Goal: Task Accomplishment & Management: Use online tool/utility

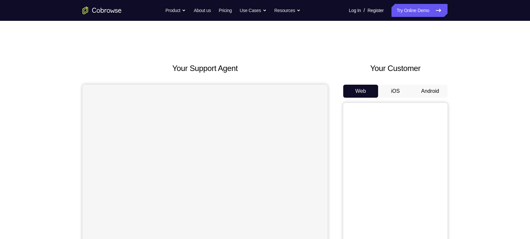
click at [424, 92] on button "Android" at bounding box center [430, 91] width 35 height 13
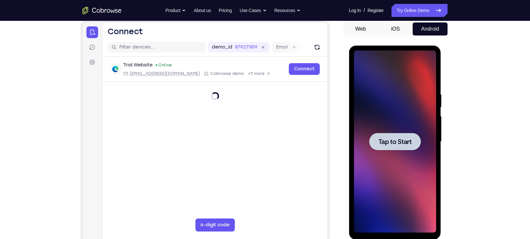
click at [400, 130] on div at bounding box center [395, 142] width 82 height 182
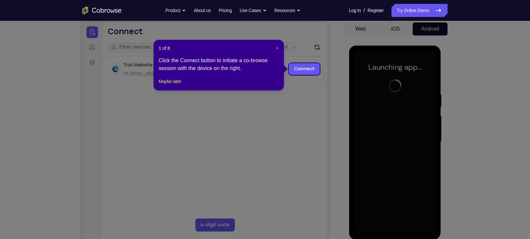
click at [276, 47] on span "×" at bounding box center [277, 48] width 3 height 5
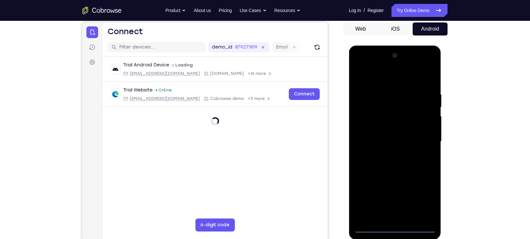
click at [393, 228] on div at bounding box center [395, 142] width 82 height 182
click at [428, 203] on div at bounding box center [395, 142] width 82 height 182
click at [383, 75] on div at bounding box center [395, 142] width 82 height 182
click at [420, 136] on div at bounding box center [395, 142] width 82 height 182
click at [385, 154] on div at bounding box center [395, 142] width 82 height 182
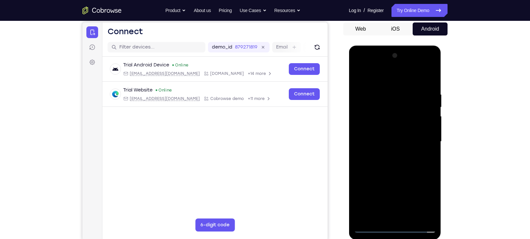
click at [392, 132] on div at bounding box center [395, 142] width 82 height 182
click at [412, 140] on div at bounding box center [395, 142] width 82 height 182
click at [370, 163] on div at bounding box center [395, 142] width 82 height 182
click at [390, 170] on div at bounding box center [395, 142] width 82 height 182
click at [388, 95] on div at bounding box center [395, 142] width 82 height 182
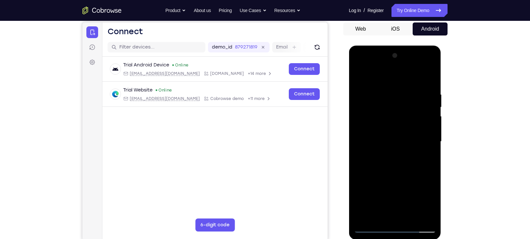
click at [431, 217] on div at bounding box center [395, 142] width 82 height 182
click at [419, 217] on div at bounding box center [395, 142] width 82 height 182
click at [401, 216] on div at bounding box center [395, 142] width 82 height 182
click at [400, 143] on div at bounding box center [395, 142] width 82 height 182
click at [392, 213] on div at bounding box center [395, 142] width 82 height 182
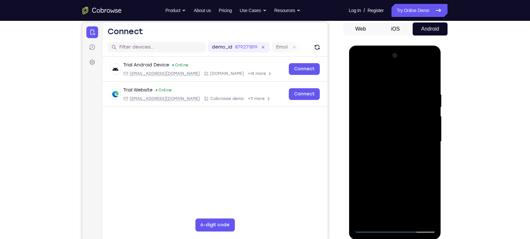
click at [419, 169] on div at bounding box center [395, 142] width 82 height 182
click at [384, 135] on div at bounding box center [395, 142] width 82 height 182
drag, startPoint x: 383, startPoint y: 74, endPoint x: 397, endPoint y: 36, distance: 40.3
click at [397, 46] on html "Online web based iOS Simulators and Android Emulators. Run iPhone, iPad, Mobile…" at bounding box center [395, 144] width 93 height 196
click at [372, 75] on div at bounding box center [395, 142] width 82 height 182
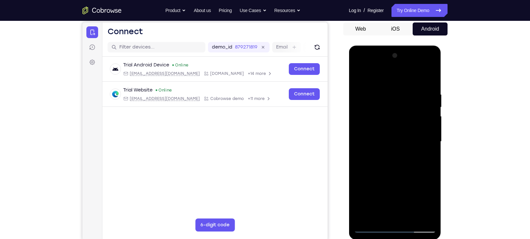
click at [407, 100] on div at bounding box center [395, 142] width 82 height 182
click at [392, 177] on div at bounding box center [395, 142] width 82 height 182
click at [386, 214] on div at bounding box center [395, 142] width 82 height 182
click at [425, 156] on div at bounding box center [395, 142] width 82 height 182
click at [359, 76] on div at bounding box center [395, 142] width 82 height 182
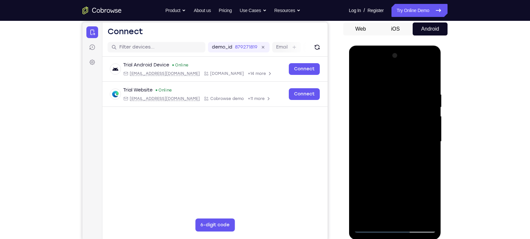
click at [399, 194] on div at bounding box center [395, 142] width 82 height 182
click at [427, 158] on div at bounding box center [395, 142] width 82 height 182
click at [429, 205] on div at bounding box center [395, 142] width 82 height 182
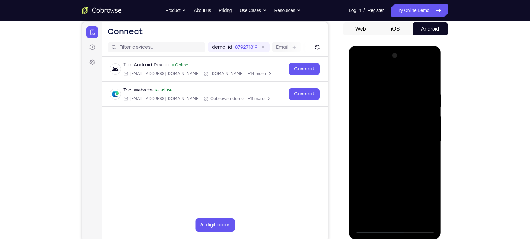
click at [427, 157] on div at bounding box center [395, 142] width 82 height 182
click at [359, 75] on div at bounding box center [395, 142] width 82 height 182
click at [399, 169] on div at bounding box center [395, 142] width 82 height 182
click at [427, 156] on div at bounding box center [395, 142] width 82 height 182
click at [358, 78] on div at bounding box center [395, 142] width 82 height 182
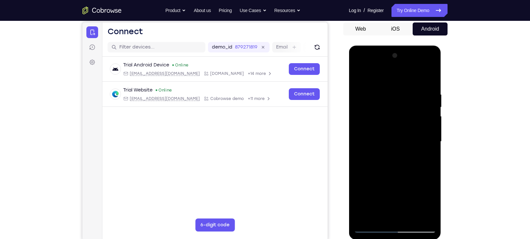
drag, startPoint x: 405, startPoint y: 160, endPoint x: 416, endPoint y: 126, distance: 35.5
click at [416, 126] on div at bounding box center [395, 142] width 82 height 182
click at [406, 155] on div at bounding box center [395, 142] width 82 height 182
click at [430, 158] on div at bounding box center [395, 142] width 82 height 182
click at [425, 159] on div at bounding box center [395, 142] width 82 height 182
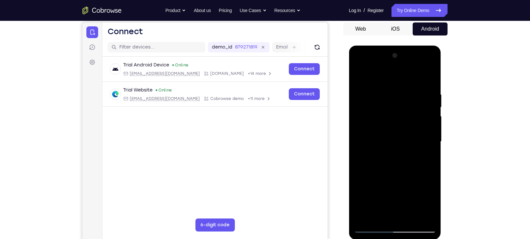
click at [359, 76] on div at bounding box center [395, 142] width 82 height 182
click at [391, 161] on div at bounding box center [395, 142] width 82 height 182
click at [359, 78] on div at bounding box center [395, 142] width 82 height 182
click at [392, 136] on div at bounding box center [395, 142] width 82 height 182
click at [429, 203] on div at bounding box center [395, 142] width 82 height 182
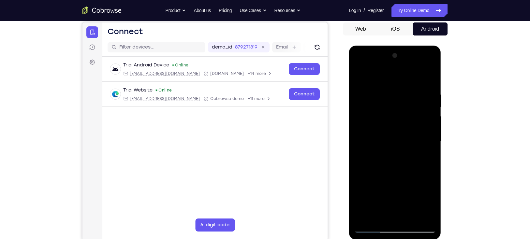
click at [421, 157] on div at bounding box center [395, 142] width 82 height 182
click at [426, 158] on div at bounding box center [395, 142] width 82 height 182
drag, startPoint x: 394, startPoint y: 125, endPoint x: 394, endPoint y: 153, distance: 27.4
click at [394, 153] on div at bounding box center [395, 142] width 82 height 182
drag, startPoint x: 400, startPoint y: 98, endPoint x: 400, endPoint y: 108, distance: 9.8
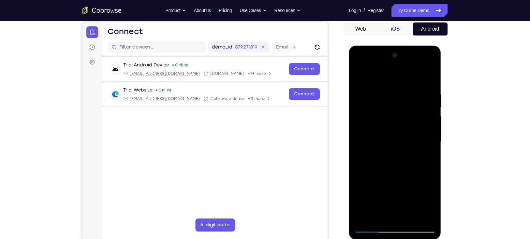
click at [400, 108] on div at bounding box center [395, 142] width 82 height 182
click at [396, 102] on div at bounding box center [395, 142] width 82 height 182
click at [404, 124] on div at bounding box center [395, 142] width 82 height 182
click at [428, 157] on div at bounding box center [395, 142] width 82 height 182
click at [358, 74] on div at bounding box center [395, 142] width 82 height 182
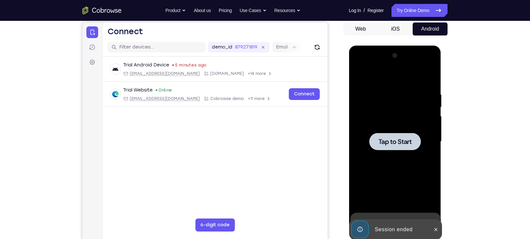
click at [404, 140] on span "Tap to Start" at bounding box center [394, 141] width 33 height 7
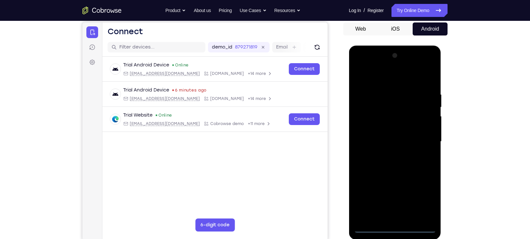
click at [395, 228] on div at bounding box center [395, 142] width 82 height 182
click at [424, 198] on div at bounding box center [395, 142] width 82 height 182
click at [377, 80] on div at bounding box center [395, 142] width 82 height 182
click at [423, 141] on div at bounding box center [395, 142] width 82 height 182
click at [387, 153] on div at bounding box center [395, 142] width 82 height 182
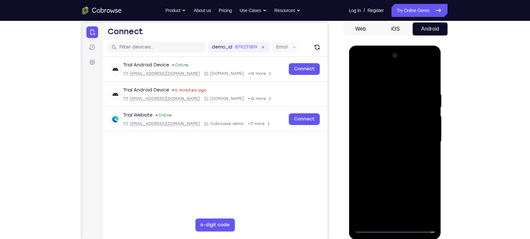
click at [386, 137] on div at bounding box center [395, 142] width 82 height 182
click at [384, 141] on div at bounding box center [395, 142] width 82 height 182
click at [386, 162] on div at bounding box center [395, 142] width 82 height 182
click at [386, 90] on div at bounding box center [395, 142] width 82 height 182
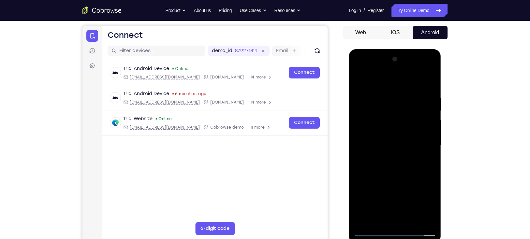
scroll to position [58, 0]
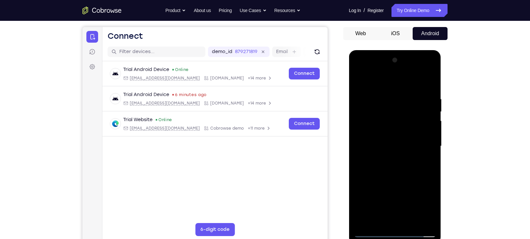
click at [429, 90] on div at bounding box center [395, 146] width 82 height 182
click at [386, 98] on div at bounding box center [395, 146] width 82 height 182
click at [420, 218] on div at bounding box center [395, 146] width 82 height 182
drag, startPoint x: 393, startPoint y: 76, endPoint x: 395, endPoint y: 48, distance: 28.7
click at [395, 50] on html "Online web based iOS Simulators and Android Emulators. Run iPhone, iPad, Mobile…" at bounding box center [395, 148] width 93 height 196
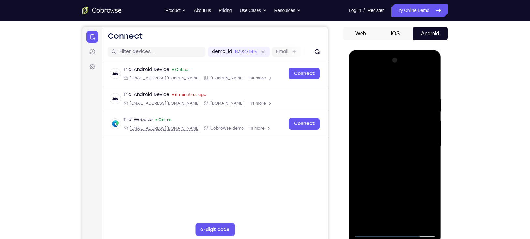
click at [424, 144] on div at bounding box center [395, 146] width 82 height 182
click at [421, 223] on div at bounding box center [395, 146] width 82 height 182
click at [428, 150] on div at bounding box center [395, 146] width 82 height 182
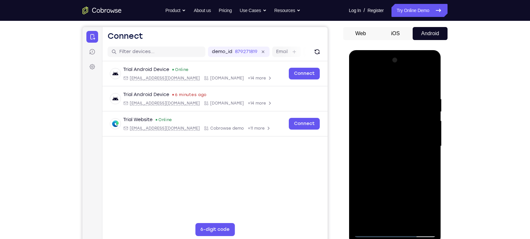
click at [428, 150] on div at bounding box center [395, 146] width 82 height 182
click at [357, 151] on div at bounding box center [395, 146] width 82 height 182
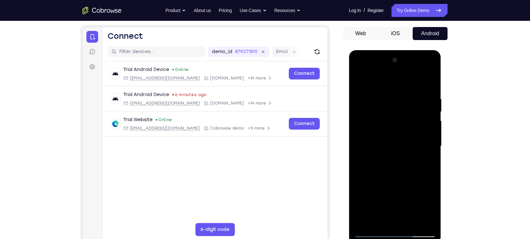
click at [427, 146] on div at bounding box center [395, 146] width 82 height 182
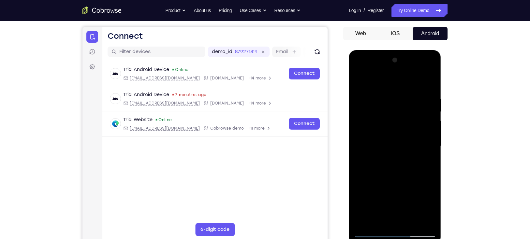
click at [427, 146] on div at bounding box center [395, 146] width 82 height 182
click at [428, 84] on div at bounding box center [395, 146] width 82 height 182
click at [409, 219] on div at bounding box center [395, 146] width 82 height 182
click at [392, 183] on div at bounding box center [395, 146] width 82 height 182
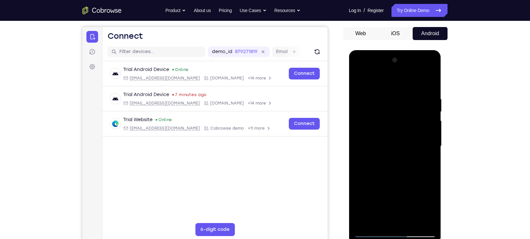
click at [391, 142] on div at bounding box center [395, 146] width 82 height 182
click at [426, 161] on div at bounding box center [395, 146] width 82 height 182
click at [430, 161] on div at bounding box center [395, 146] width 82 height 182
click at [360, 79] on div at bounding box center [395, 146] width 82 height 182
click at [409, 161] on div at bounding box center [395, 146] width 82 height 182
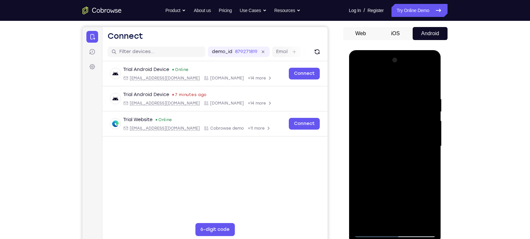
click at [400, 142] on div at bounding box center [395, 146] width 82 height 182
click at [402, 200] on div at bounding box center [395, 146] width 82 height 182
click at [426, 163] on div at bounding box center [395, 146] width 82 height 182
click at [425, 208] on div at bounding box center [395, 146] width 82 height 182
click at [427, 163] on div at bounding box center [395, 146] width 82 height 182
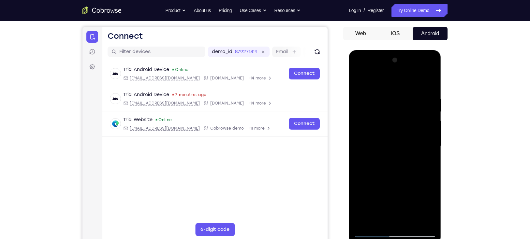
click at [383, 124] on div at bounding box center [395, 146] width 82 height 182
click at [388, 182] on div at bounding box center [395, 146] width 82 height 182
click at [428, 161] on div at bounding box center [395, 146] width 82 height 182
click at [358, 80] on div at bounding box center [395, 146] width 82 height 182
click at [397, 171] on div at bounding box center [395, 146] width 82 height 182
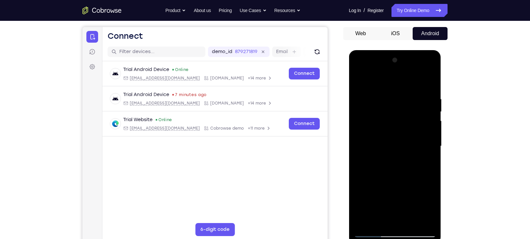
click at [399, 130] on div at bounding box center [395, 146] width 82 height 182
click at [411, 129] on div at bounding box center [395, 146] width 82 height 182
click at [429, 149] on div at bounding box center [395, 146] width 82 height 182
click at [358, 82] on div at bounding box center [395, 146] width 82 height 182
click at [393, 144] on div at bounding box center [395, 146] width 82 height 182
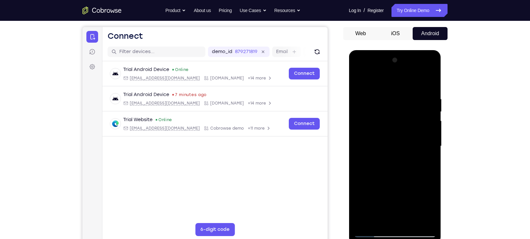
click at [428, 163] on div at bounding box center [395, 146] width 82 height 182
click at [410, 140] on div at bounding box center [395, 146] width 82 height 182
click at [412, 187] on div at bounding box center [395, 146] width 82 height 182
click at [419, 186] on div at bounding box center [395, 146] width 82 height 182
click at [431, 210] on div at bounding box center [395, 146] width 82 height 182
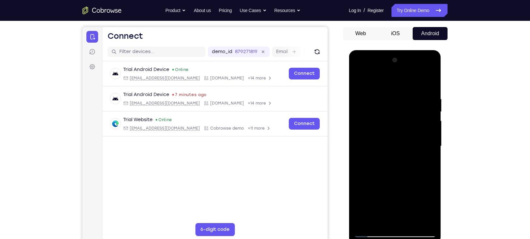
click at [431, 210] on div at bounding box center [395, 146] width 82 height 182
click at [428, 165] on div at bounding box center [395, 146] width 82 height 182
click at [426, 162] on div at bounding box center [395, 146] width 82 height 182
click at [359, 82] on div at bounding box center [395, 146] width 82 height 182
click at [397, 145] on div at bounding box center [395, 146] width 82 height 182
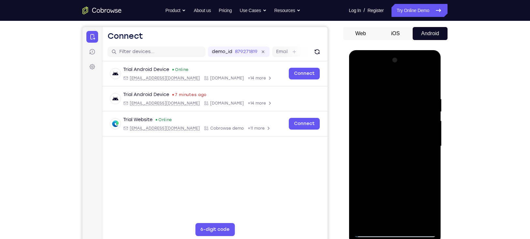
click at [360, 81] on div at bounding box center [395, 146] width 82 height 182
click at [359, 80] on div at bounding box center [395, 146] width 82 height 182
drag, startPoint x: 419, startPoint y: 98, endPoint x: 352, endPoint y: 100, distance: 67.1
click at [352, 100] on div at bounding box center [395, 147] width 92 height 194
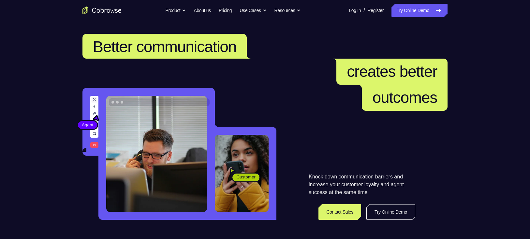
click at [410, 9] on link "Try Online Demo" at bounding box center [419, 10] width 56 height 13
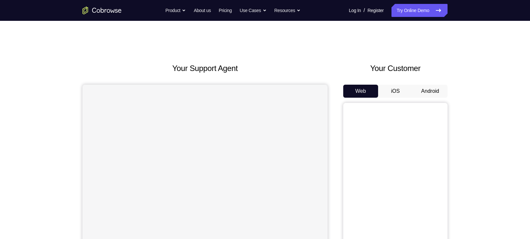
click at [419, 90] on button "Android" at bounding box center [430, 91] width 35 height 13
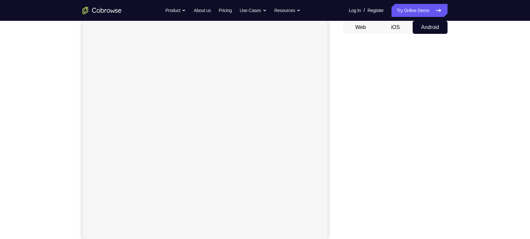
scroll to position [80, 0]
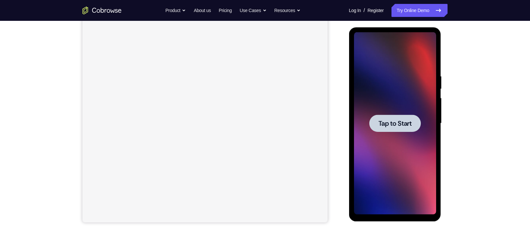
click at [407, 126] on span "Tap to Start" at bounding box center [394, 123] width 33 height 7
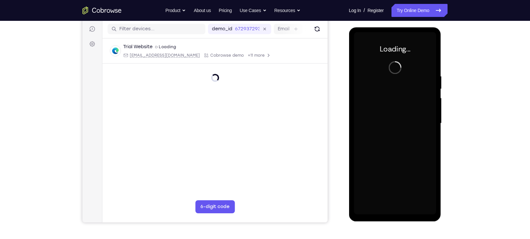
scroll to position [0, 0]
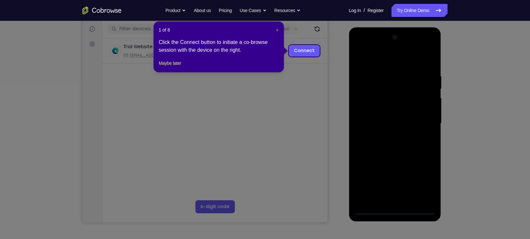
click at [276, 33] on button "×" at bounding box center [277, 30] width 3 height 7
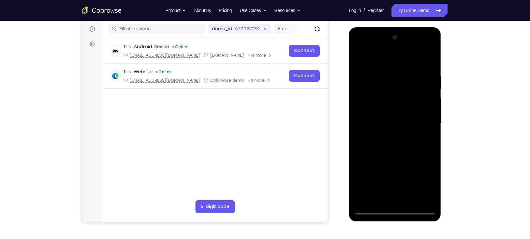
click at [399, 209] on div at bounding box center [395, 123] width 82 height 182
click at [421, 177] on div at bounding box center [395, 123] width 82 height 182
click at [423, 179] on div at bounding box center [395, 123] width 82 height 182
click at [384, 60] on div at bounding box center [395, 123] width 82 height 182
click at [423, 121] on div at bounding box center [395, 123] width 82 height 182
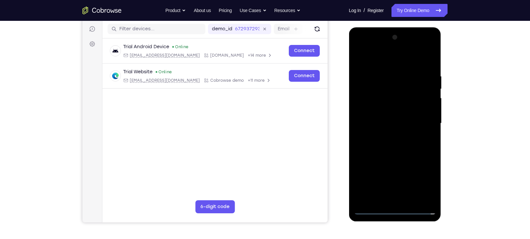
click at [389, 136] on div at bounding box center [395, 123] width 82 height 182
click at [392, 115] on div at bounding box center [395, 123] width 82 height 182
click at [385, 109] on div at bounding box center [395, 123] width 82 height 182
click at [384, 123] on div at bounding box center [395, 123] width 82 height 182
click at [389, 153] on div at bounding box center [395, 123] width 82 height 182
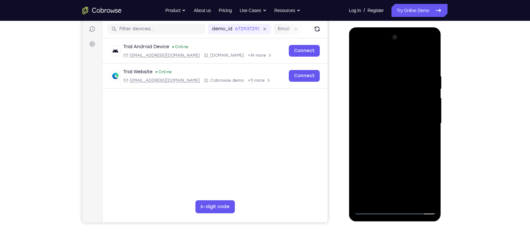
click at [430, 199] on div at bounding box center [395, 123] width 82 height 182
click at [405, 76] on div at bounding box center [395, 123] width 82 height 182
drag, startPoint x: 396, startPoint y: 59, endPoint x: 394, endPoint y: 37, distance: 21.6
click at [394, 37] on div at bounding box center [395, 123] width 82 height 182
click at [361, 59] on div at bounding box center [395, 123] width 82 height 182
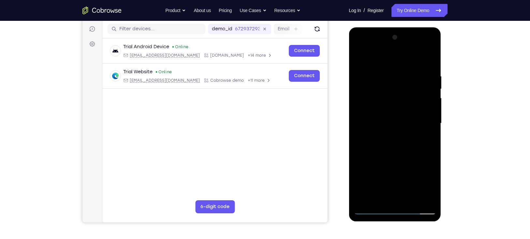
click at [357, 57] on div at bounding box center [395, 123] width 82 height 182
click at [423, 109] on div at bounding box center [395, 123] width 82 height 182
click at [428, 117] on div at bounding box center [395, 123] width 82 height 182
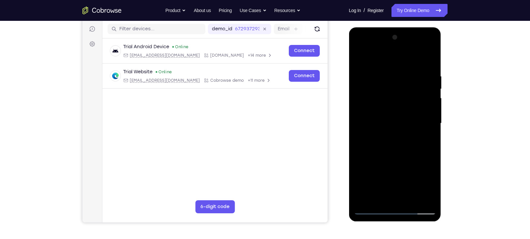
click at [428, 117] on div at bounding box center [395, 123] width 82 height 182
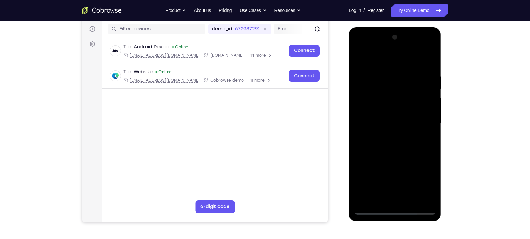
click at [428, 117] on div at bounding box center [395, 123] width 82 height 182
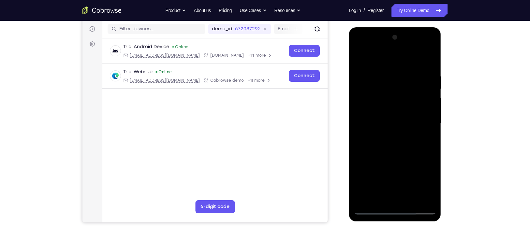
click at [428, 117] on div at bounding box center [395, 123] width 82 height 182
click at [428, 61] on div at bounding box center [395, 123] width 82 height 182
click at [411, 199] on div at bounding box center [395, 123] width 82 height 182
click at [400, 158] on div at bounding box center [395, 123] width 82 height 182
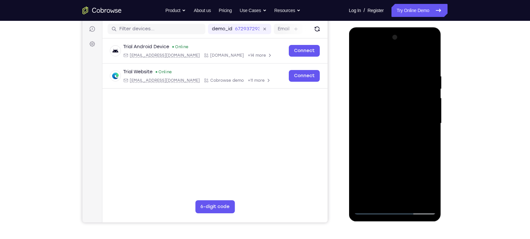
click at [411, 118] on div at bounding box center [395, 123] width 82 height 182
click at [429, 185] on div at bounding box center [395, 123] width 82 height 182
click at [425, 141] on div at bounding box center [395, 123] width 82 height 182
click at [358, 58] on div at bounding box center [395, 123] width 82 height 182
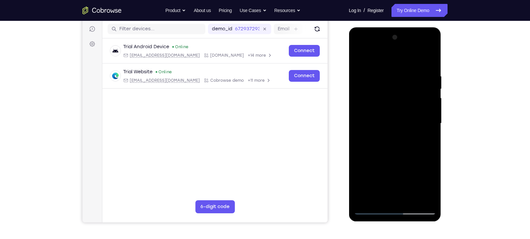
click at [393, 134] on div at bounding box center [395, 123] width 82 height 182
click at [422, 138] on div at bounding box center [395, 123] width 82 height 182
click at [423, 139] on div at bounding box center [395, 123] width 82 height 182
click at [424, 140] on div at bounding box center [395, 123] width 82 height 182
click at [361, 60] on div at bounding box center [395, 123] width 82 height 182
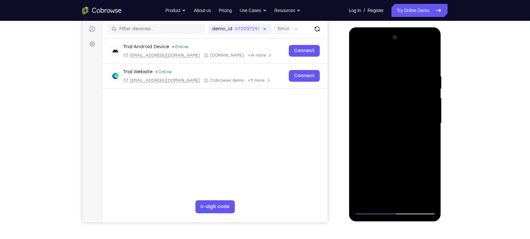
click at [410, 120] on div at bounding box center [395, 123] width 82 height 182
click at [428, 139] on div at bounding box center [395, 123] width 82 height 182
click at [431, 186] on div at bounding box center [395, 123] width 82 height 182
click at [426, 141] on div at bounding box center [395, 123] width 82 height 182
drag, startPoint x: 402, startPoint y: 103, endPoint x: 395, endPoint y: 138, distance: 35.7
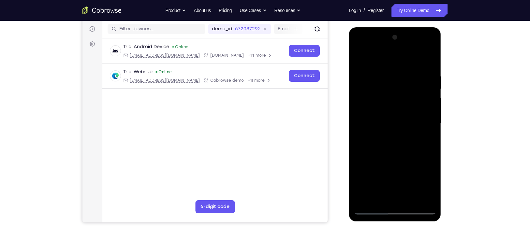
click at [395, 138] on div at bounding box center [395, 123] width 82 height 182
click at [407, 93] on div at bounding box center [395, 123] width 82 height 182
click at [412, 118] on div at bounding box center [395, 123] width 82 height 182
click at [427, 139] on div at bounding box center [395, 123] width 82 height 182
click at [358, 57] on div at bounding box center [395, 123] width 82 height 182
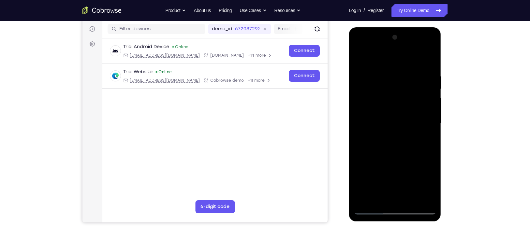
click at [423, 109] on div at bounding box center [395, 123] width 82 height 182
click at [358, 59] on div at bounding box center [395, 123] width 82 height 182
drag, startPoint x: 410, startPoint y: 91, endPoint x: 355, endPoint y: 95, distance: 55.2
click at [355, 95] on div at bounding box center [395, 123] width 82 height 182
drag, startPoint x: 389, startPoint y: 91, endPoint x: 429, endPoint y: 92, distance: 40.1
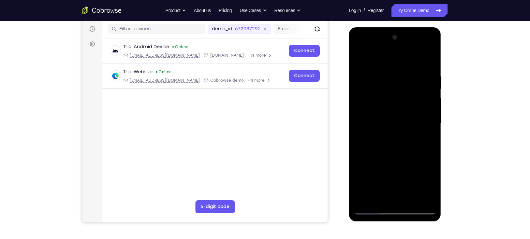
click at [429, 92] on div at bounding box center [395, 123] width 82 height 182
click at [399, 167] on div at bounding box center [395, 123] width 82 height 182
click at [373, 211] on div at bounding box center [395, 123] width 82 height 182
click at [391, 189] on div at bounding box center [395, 123] width 82 height 182
click at [368, 213] on div at bounding box center [395, 123] width 82 height 182
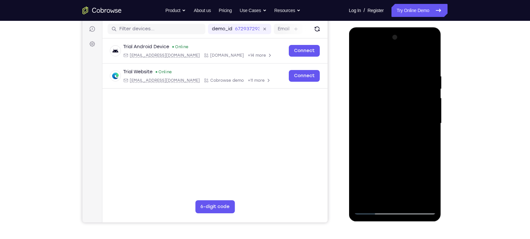
drag, startPoint x: 399, startPoint y: 178, endPoint x: 406, endPoint y: 122, distance: 56.5
click at [406, 122] on div at bounding box center [395, 123] width 82 height 182
drag, startPoint x: 400, startPoint y: 147, endPoint x: 404, endPoint y: 117, distance: 30.2
click at [404, 117] on div at bounding box center [395, 123] width 82 height 182
click at [396, 140] on div at bounding box center [395, 123] width 82 height 182
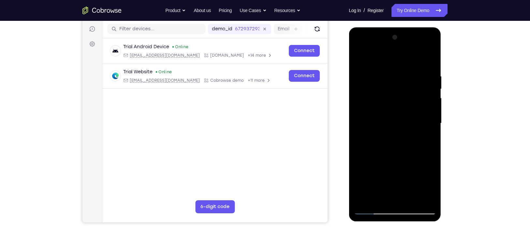
click at [371, 207] on div at bounding box center [395, 123] width 82 height 182
click at [372, 208] on div at bounding box center [395, 123] width 82 height 182
drag, startPoint x: 399, startPoint y: 173, endPoint x: 404, endPoint y: 118, distance: 55.0
click at [404, 118] on div at bounding box center [395, 123] width 82 height 182
drag, startPoint x: 392, startPoint y: 167, endPoint x: 404, endPoint y: 116, distance: 52.6
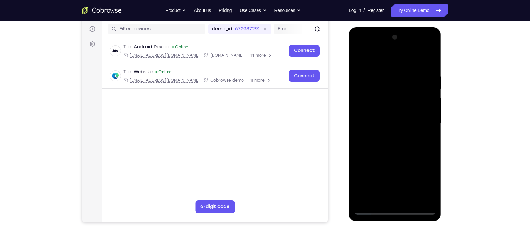
click at [404, 116] on div at bounding box center [395, 123] width 82 height 182
drag, startPoint x: 391, startPoint y: 152, endPoint x: 380, endPoint y: 261, distance: 109.8
click at [380, 223] on html "Online web based iOS Simulators and Android Emulators. Run iPhone, iPad, Mobile…" at bounding box center [395, 125] width 93 height 196
click at [359, 56] on div at bounding box center [395, 123] width 82 height 182
drag, startPoint x: 412, startPoint y: 75, endPoint x: 345, endPoint y: 82, distance: 67.2
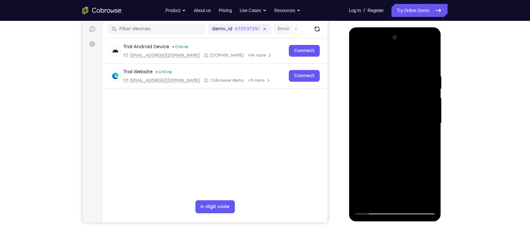
click at [349, 82] on html "Online web based iOS Simulators and Android Emulators. Run iPhone, iPad, Mobile…" at bounding box center [395, 125] width 93 height 196
drag, startPoint x: 405, startPoint y: 72, endPoint x: 340, endPoint y: 71, distance: 65.2
click at [349, 71] on html "Online web based iOS Simulators and Android Emulators. Run iPhone, iPad, Mobile…" at bounding box center [395, 125] width 93 height 196
drag, startPoint x: 413, startPoint y: 77, endPoint x: 692, endPoint y: 103, distance: 280.8
click at [349, 76] on html "Online web based iOS Simulators and Android Emulators. Run iPhone, iPad, Mobile…" at bounding box center [395, 125] width 93 height 196
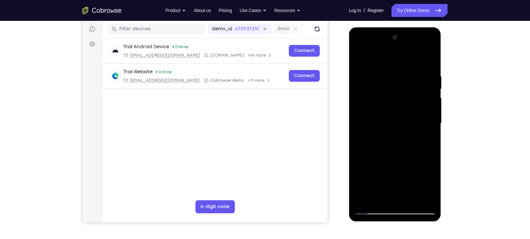
drag, startPoint x: 403, startPoint y: 68, endPoint x: 358, endPoint y: 72, distance: 44.9
click at [358, 72] on div at bounding box center [395, 123] width 82 height 182
click at [384, 75] on div at bounding box center [395, 123] width 82 height 182
click at [419, 197] on div at bounding box center [395, 123] width 82 height 182
click at [430, 123] on div at bounding box center [395, 123] width 82 height 182
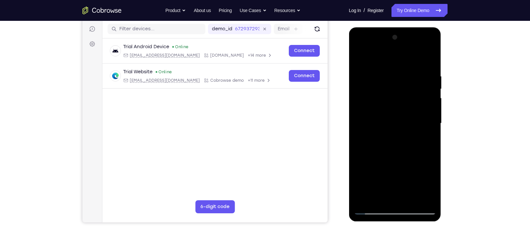
click at [430, 123] on div at bounding box center [395, 123] width 82 height 182
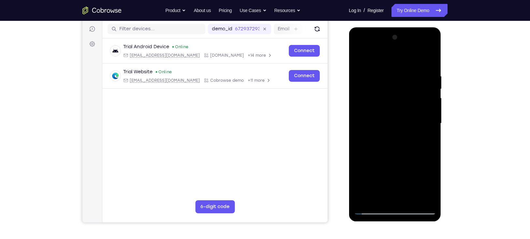
click at [428, 61] on div at bounding box center [395, 123] width 82 height 182
click at [412, 197] on div at bounding box center [395, 123] width 82 height 182
click at [411, 122] on div at bounding box center [395, 123] width 82 height 182
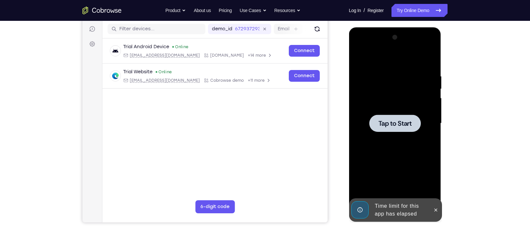
click at [394, 130] on div at bounding box center [394, 123] width 51 height 17
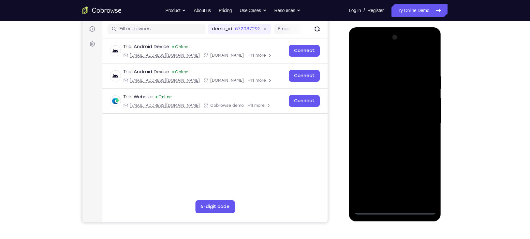
click at [396, 207] on div at bounding box center [395, 123] width 82 height 182
click at [395, 210] on div at bounding box center [395, 123] width 82 height 182
click at [422, 184] on div at bounding box center [395, 123] width 82 height 182
click at [380, 60] on div at bounding box center [395, 123] width 82 height 182
click at [424, 119] on div at bounding box center [395, 123] width 82 height 182
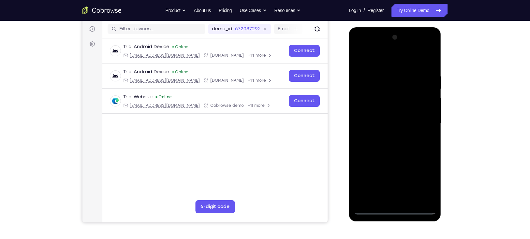
click at [387, 135] on div at bounding box center [395, 123] width 82 height 182
click at [389, 116] on div at bounding box center [395, 123] width 82 height 182
click at [387, 120] on div at bounding box center [395, 123] width 82 height 182
click at [398, 153] on div at bounding box center [395, 123] width 82 height 182
click at [410, 200] on div at bounding box center [395, 123] width 82 height 182
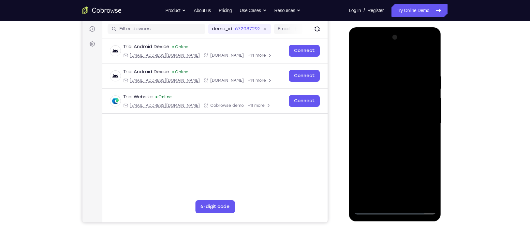
click at [397, 158] on div at bounding box center [395, 123] width 82 height 182
click at [410, 123] on div at bounding box center [395, 123] width 82 height 182
click at [382, 195] on div at bounding box center [395, 123] width 82 height 182
click at [426, 138] on div at bounding box center [395, 123] width 82 height 182
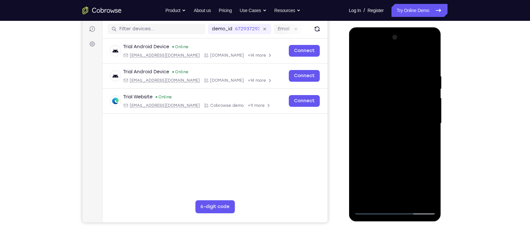
drag, startPoint x: 403, startPoint y: 114, endPoint x: 402, endPoint y: 106, distance: 7.9
click at [402, 106] on div at bounding box center [395, 123] width 82 height 182
click at [381, 121] on div at bounding box center [395, 123] width 82 height 182
click at [385, 175] on div at bounding box center [395, 123] width 82 height 182
click at [427, 139] on div at bounding box center [395, 123] width 82 height 182
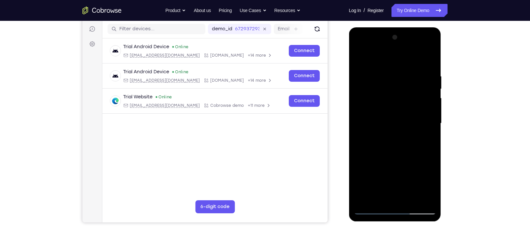
drag, startPoint x: 394, startPoint y: 98, endPoint x: 392, endPoint y: 134, distance: 36.6
click at [392, 134] on div at bounding box center [395, 123] width 82 height 182
drag, startPoint x: 401, startPoint y: 86, endPoint x: 401, endPoint y: 127, distance: 40.7
click at [401, 127] on div at bounding box center [395, 123] width 82 height 182
drag, startPoint x: 380, startPoint y: 72, endPoint x: 384, endPoint y: 100, distance: 28.3
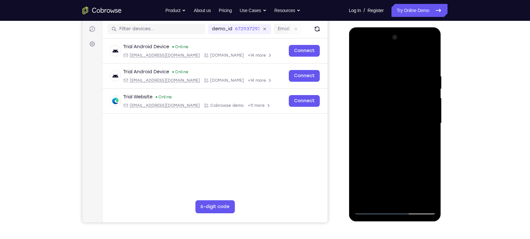
click at [384, 100] on div at bounding box center [395, 123] width 82 height 182
drag, startPoint x: 376, startPoint y: 83, endPoint x: 383, endPoint y: 114, distance: 31.5
click at [383, 114] on div at bounding box center [395, 123] width 82 height 182
drag, startPoint x: 383, startPoint y: 114, endPoint x: 384, endPoint y: 142, distance: 28.4
click at [384, 142] on div at bounding box center [395, 123] width 82 height 182
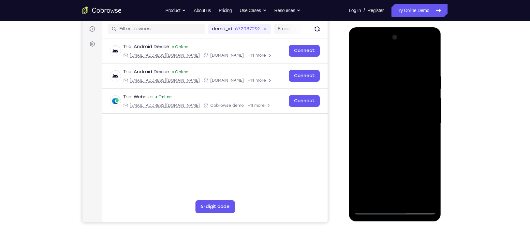
click at [358, 59] on div at bounding box center [395, 123] width 82 height 182
click at [398, 132] on div at bounding box center [395, 123] width 82 height 182
click at [426, 141] on div at bounding box center [395, 123] width 82 height 182
click at [359, 58] on div at bounding box center [395, 123] width 82 height 182
drag, startPoint x: 383, startPoint y: 151, endPoint x: 393, endPoint y: 100, distance: 51.8
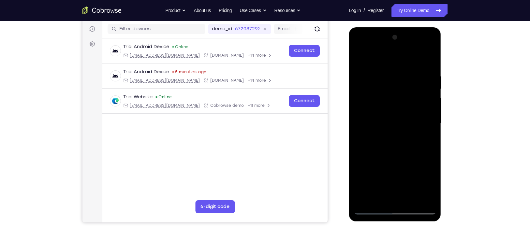
click at [393, 100] on div at bounding box center [395, 123] width 82 height 182
drag, startPoint x: 389, startPoint y: 137, endPoint x: 390, endPoint y: 204, distance: 67.1
click at [390, 204] on div at bounding box center [395, 123] width 82 height 182
drag, startPoint x: 380, startPoint y: 151, endPoint x: 395, endPoint y: 96, distance: 57.0
click at [395, 96] on div at bounding box center [395, 123] width 82 height 182
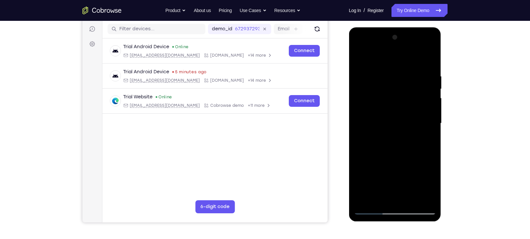
drag, startPoint x: 395, startPoint y: 140, endPoint x: 404, endPoint y: 122, distance: 20.0
click at [404, 122] on div at bounding box center [395, 123] width 82 height 182
drag, startPoint x: 404, startPoint y: 142, endPoint x: 400, endPoint y: 223, distance: 80.3
click at [400, 223] on div at bounding box center [395, 125] width 93 height 196
click at [404, 134] on div at bounding box center [395, 123] width 82 height 182
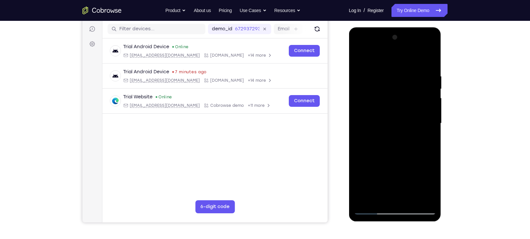
click at [430, 185] on div at bounding box center [395, 123] width 82 height 182
click at [389, 140] on div at bounding box center [395, 123] width 82 height 182
click at [387, 139] on div at bounding box center [395, 123] width 82 height 182
click at [389, 142] on div at bounding box center [395, 123] width 82 height 182
click at [428, 184] on div at bounding box center [395, 123] width 82 height 182
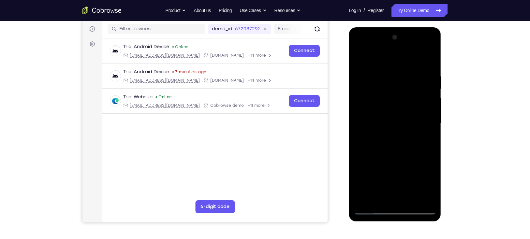
click at [428, 184] on div at bounding box center [395, 123] width 82 height 182
click at [428, 140] on div at bounding box center [395, 123] width 82 height 182
click at [358, 59] on div at bounding box center [395, 123] width 82 height 182
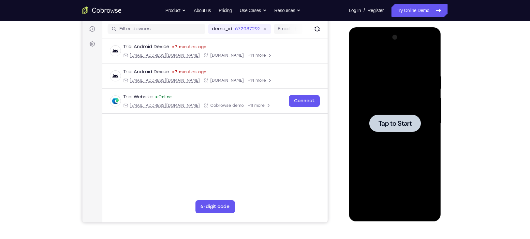
click at [392, 134] on div at bounding box center [395, 123] width 82 height 182
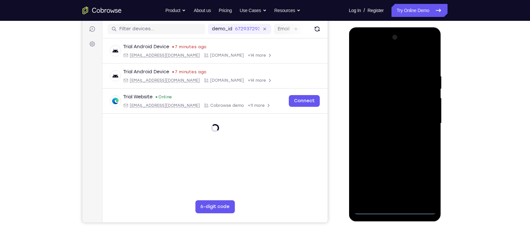
click at [393, 212] on div at bounding box center [395, 123] width 82 height 182
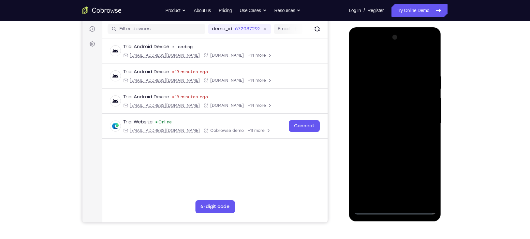
click at [423, 187] on div at bounding box center [395, 123] width 82 height 182
click at [383, 56] on div at bounding box center [395, 123] width 82 height 182
click at [422, 120] on div at bounding box center [395, 123] width 82 height 182
click at [388, 133] on div at bounding box center [395, 123] width 82 height 182
click at [383, 117] on div at bounding box center [395, 123] width 82 height 182
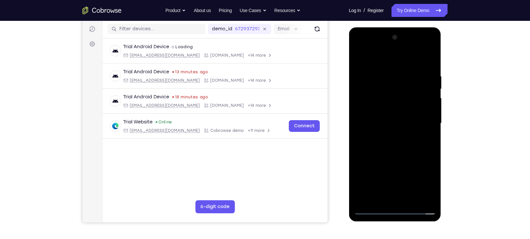
click at [382, 122] on div at bounding box center [395, 123] width 82 height 182
click at [375, 142] on div at bounding box center [395, 123] width 82 height 182
click at [411, 199] on div at bounding box center [395, 123] width 82 height 182
click at [393, 155] on div at bounding box center [395, 123] width 82 height 182
click at [411, 201] on div at bounding box center [395, 123] width 82 height 182
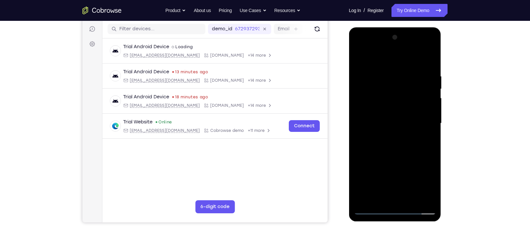
click at [392, 156] on div at bounding box center [395, 123] width 82 height 182
click at [402, 136] on div at bounding box center [395, 123] width 82 height 182
click at [426, 140] on div at bounding box center [395, 123] width 82 height 182
click at [371, 95] on div at bounding box center [395, 123] width 82 height 182
click at [382, 153] on div at bounding box center [395, 123] width 82 height 182
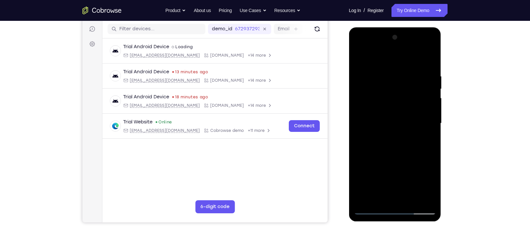
click at [426, 140] on div at bounding box center [395, 123] width 82 height 182
click at [429, 138] on div at bounding box center [395, 123] width 82 height 182
click at [425, 140] on div at bounding box center [395, 123] width 82 height 182
drag, startPoint x: 390, startPoint y: 95, endPoint x: 388, endPoint y: 120, distance: 24.1
click at [388, 120] on div at bounding box center [395, 123] width 82 height 182
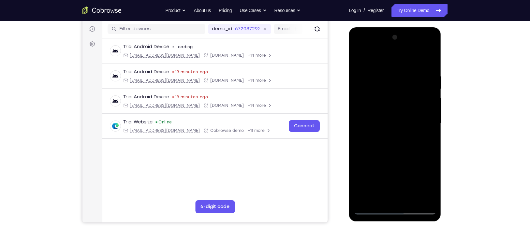
click at [383, 89] on div at bounding box center [395, 123] width 82 height 182
click at [390, 94] on div at bounding box center [395, 123] width 82 height 182
click at [428, 139] on div at bounding box center [395, 123] width 82 height 182
drag, startPoint x: 368, startPoint y: 105, endPoint x: 371, endPoint y: 129, distance: 24.3
click at [371, 129] on div at bounding box center [395, 123] width 82 height 182
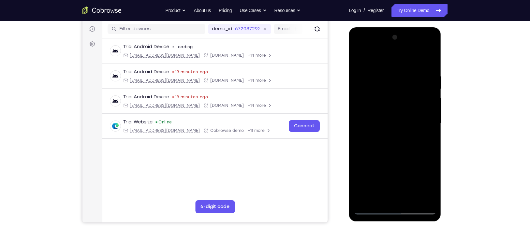
drag, startPoint x: 367, startPoint y: 112, endPoint x: 369, endPoint y: 138, distance: 25.2
click at [369, 138] on div at bounding box center [395, 123] width 82 height 182
drag, startPoint x: 410, startPoint y: 95, endPoint x: 408, endPoint y: 119, distance: 23.2
click at [408, 119] on div at bounding box center [395, 123] width 82 height 182
click at [358, 58] on div at bounding box center [395, 123] width 82 height 182
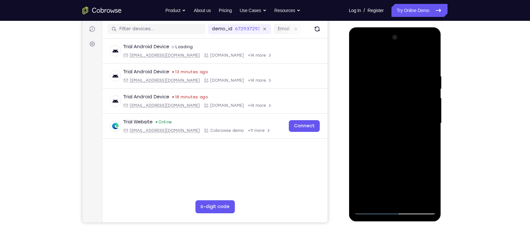
click at [397, 136] on div at bounding box center [395, 123] width 82 height 182
click at [377, 197] on div at bounding box center [395, 123] width 82 height 182
click at [429, 199] on div at bounding box center [395, 123] width 82 height 182
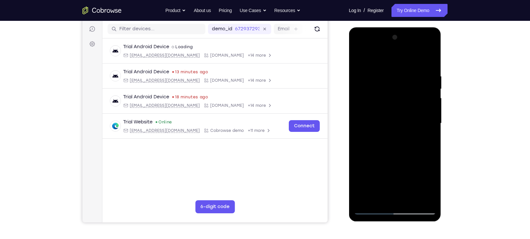
click at [429, 199] on div at bounding box center [395, 123] width 82 height 182
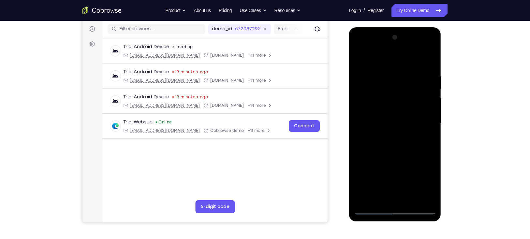
click at [357, 199] on div at bounding box center [395, 123] width 82 height 182
click at [428, 140] on div at bounding box center [395, 123] width 82 height 182
click at [358, 57] on div at bounding box center [395, 123] width 82 height 182
click at [393, 122] on div at bounding box center [395, 123] width 82 height 182
click at [426, 138] on div at bounding box center [395, 123] width 82 height 182
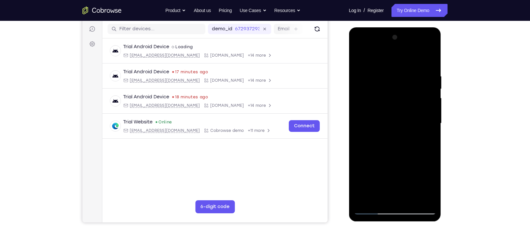
click at [360, 57] on div at bounding box center [395, 123] width 82 height 182
drag, startPoint x: 401, startPoint y: 172, endPoint x: 413, endPoint y: 251, distance: 79.1
click at [413, 223] on html "Online web based iOS Simulators and Android Emulators. Run iPhone, iPad, Mobile…" at bounding box center [395, 125] width 93 height 196
drag, startPoint x: 385, startPoint y: 160, endPoint x: 458, endPoint y: 261, distance: 124.4
click at [442, 223] on html "Online web based iOS Simulators and Android Emulators. Run iPhone, iPad, Mobile…" at bounding box center [395, 125] width 93 height 196
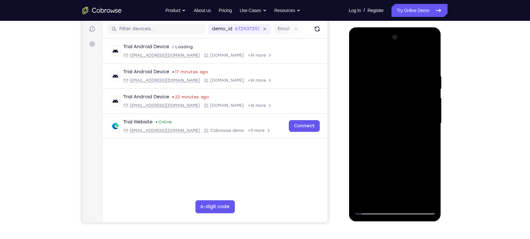
click at [402, 123] on div at bounding box center [395, 123] width 82 height 182
click at [424, 138] on div at bounding box center [395, 123] width 82 height 182
click at [359, 60] on div at bounding box center [395, 123] width 82 height 182
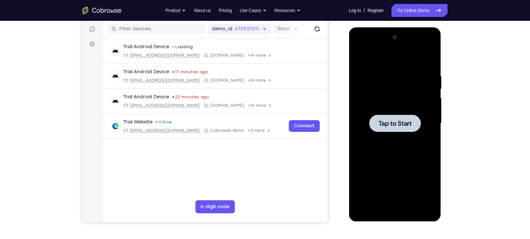
click at [406, 122] on span "Tap to Start" at bounding box center [394, 123] width 33 height 7
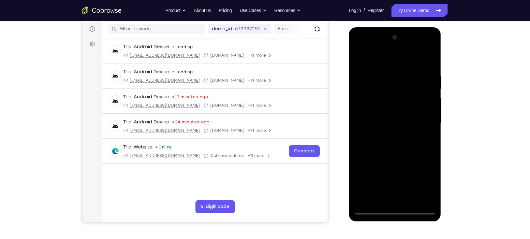
click at [396, 210] on div at bounding box center [395, 123] width 82 height 182
click at [423, 179] on div at bounding box center [395, 123] width 82 height 182
click at [387, 61] on div at bounding box center [395, 123] width 82 height 182
click at [425, 122] on div at bounding box center [395, 123] width 82 height 182
click at [388, 135] on div at bounding box center [395, 123] width 82 height 182
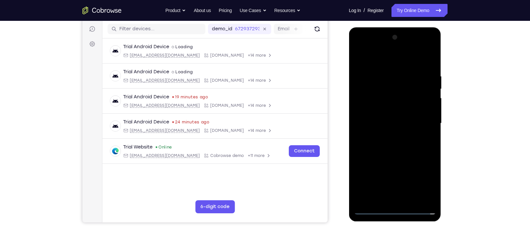
click at [392, 111] on div at bounding box center [395, 123] width 82 height 182
click at [386, 118] on div at bounding box center [395, 123] width 82 height 182
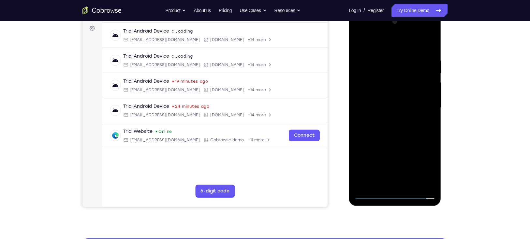
scroll to position [100, 0]
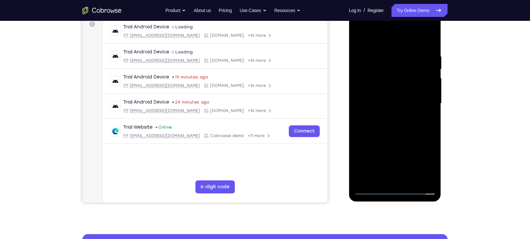
click at [362, 96] on div at bounding box center [395, 103] width 82 height 182
click at [386, 117] on div at bounding box center [395, 103] width 82 height 182
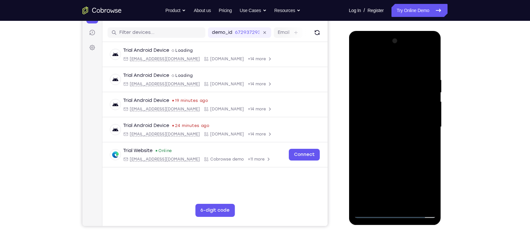
scroll to position [77, 0]
click at [396, 112] on div at bounding box center [395, 127] width 82 height 182
click at [410, 200] on div at bounding box center [395, 127] width 82 height 182
click at [404, 163] on div at bounding box center [395, 127] width 82 height 182
click at [389, 126] on div at bounding box center [395, 127] width 82 height 182
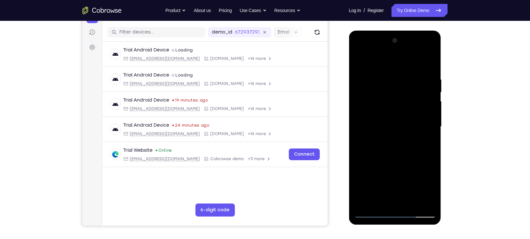
click at [429, 143] on div at bounding box center [395, 127] width 82 height 182
click at [430, 188] on div at bounding box center [395, 127] width 82 height 182
click at [427, 144] on div at bounding box center [395, 127] width 82 height 182
click at [358, 60] on div at bounding box center [395, 127] width 82 height 182
click at [399, 138] on div at bounding box center [395, 127] width 82 height 182
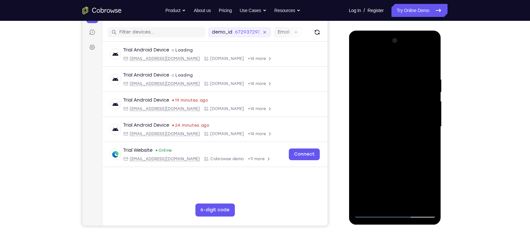
click at [357, 62] on div at bounding box center [395, 127] width 82 height 182
click at [359, 60] on div at bounding box center [395, 127] width 82 height 182
click at [410, 203] on div at bounding box center [395, 127] width 82 height 182
click at [375, 213] on div at bounding box center [395, 127] width 82 height 182
click at [384, 76] on div at bounding box center [395, 127] width 82 height 182
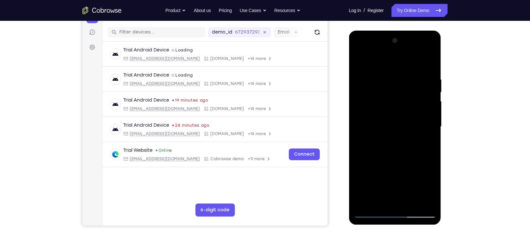
click at [420, 200] on div at bounding box center [395, 127] width 82 height 182
click at [429, 115] on div at bounding box center [395, 127] width 82 height 182
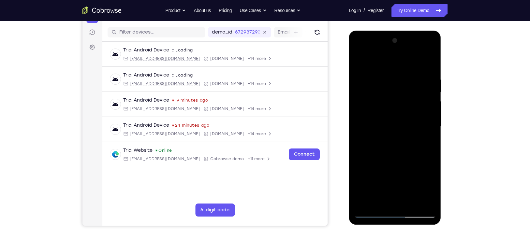
click at [429, 115] on div at bounding box center [395, 127] width 82 height 182
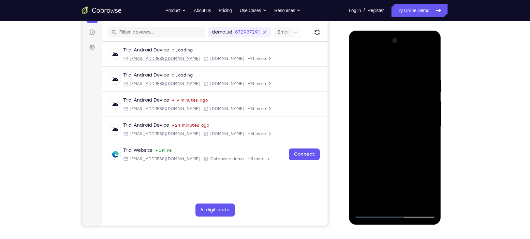
click at [430, 127] on div at bounding box center [395, 127] width 82 height 182
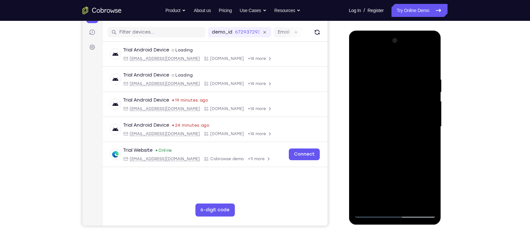
click at [430, 127] on div at bounding box center [395, 127] width 82 height 182
click at [428, 133] on div at bounding box center [395, 127] width 82 height 182
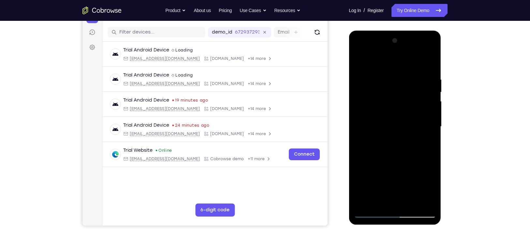
drag, startPoint x: 428, startPoint y: 133, endPoint x: 371, endPoint y: 133, distance: 56.7
click at [371, 133] on div at bounding box center [395, 127] width 82 height 182
drag, startPoint x: 413, startPoint y: 135, endPoint x: 363, endPoint y: 135, distance: 49.2
click at [363, 135] on div at bounding box center [395, 127] width 82 height 182
click at [433, 132] on div at bounding box center [395, 127] width 82 height 182
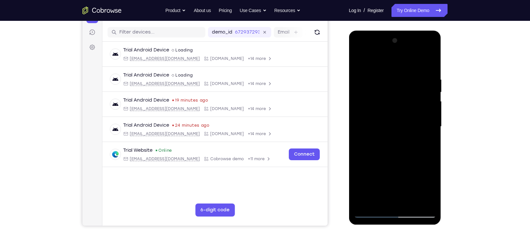
click at [433, 132] on div at bounding box center [395, 127] width 82 height 182
click at [428, 133] on div at bounding box center [395, 127] width 82 height 182
click at [429, 63] on div at bounding box center [395, 127] width 82 height 182
click at [409, 201] on div at bounding box center [395, 127] width 82 height 182
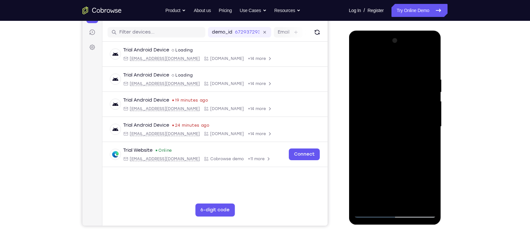
click at [406, 125] on div at bounding box center [395, 127] width 82 height 182
click at [422, 141] on div at bounding box center [395, 127] width 82 height 182
click at [426, 141] on div at bounding box center [395, 127] width 82 height 182
click at [428, 187] on div at bounding box center [395, 127] width 82 height 182
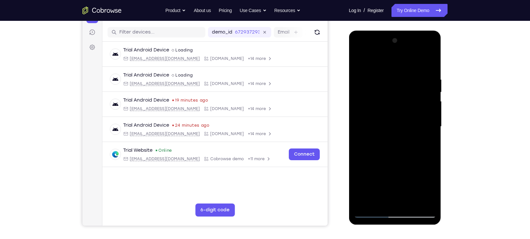
click at [428, 187] on div at bounding box center [395, 127] width 82 height 182
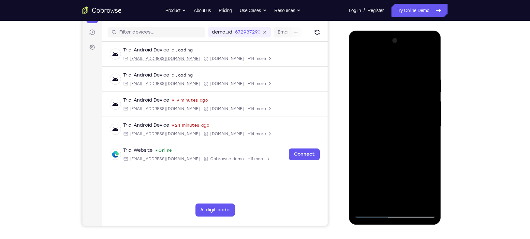
click at [428, 187] on div at bounding box center [395, 127] width 82 height 182
click at [359, 62] on div at bounding box center [395, 127] width 82 height 182
click at [395, 135] on div at bounding box center [395, 127] width 82 height 182
click at [431, 189] on div at bounding box center [395, 127] width 82 height 182
click at [430, 186] on div at bounding box center [395, 127] width 82 height 182
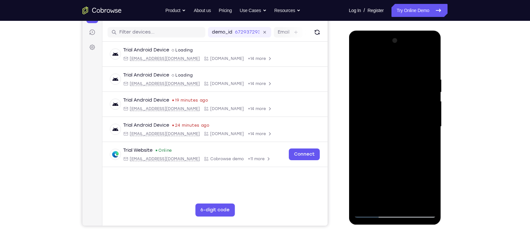
click at [430, 186] on div at bounding box center [395, 127] width 82 height 182
click at [428, 142] on div at bounding box center [395, 127] width 82 height 182
click at [427, 143] on div at bounding box center [395, 127] width 82 height 182
click at [359, 62] on div at bounding box center [395, 127] width 82 height 182
click at [396, 136] on div at bounding box center [395, 127] width 82 height 182
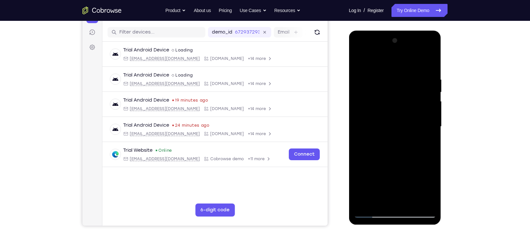
click at [392, 200] on div at bounding box center [395, 127] width 82 height 182
click at [377, 202] on div at bounding box center [395, 127] width 82 height 182
drag, startPoint x: 397, startPoint y: 184, endPoint x: 402, endPoint y: 167, distance: 18.4
click at [402, 167] on div at bounding box center [395, 127] width 82 height 182
click at [429, 167] on div at bounding box center [395, 127] width 82 height 182
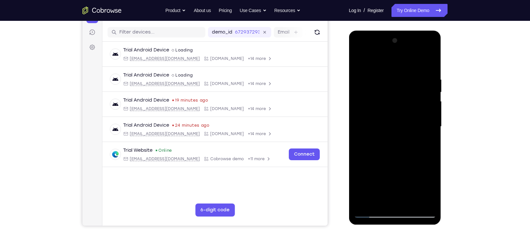
click at [429, 167] on div at bounding box center [395, 127] width 82 height 182
click at [425, 138] on div at bounding box center [395, 127] width 82 height 182
click at [357, 61] on div at bounding box center [395, 127] width 82 height 182
click at [362, 60] on div at bounding box center [395, 127] width 82 height 182
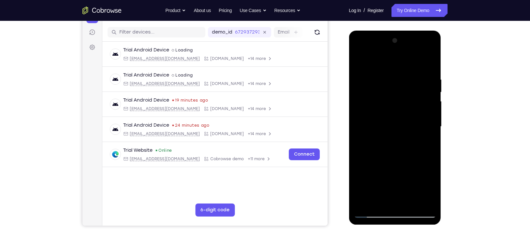
click at [412, 202] on div at bounding box center [395, 127] width 82 height 182
drag, startPoint x: 389, startPoint y: 172, endPoint x: 400, endPoint y: 110, distance: 62.8
click at [400, 110] on div at bounding box center [395, 127] width 82 height 182
click at [402, 182] on div at bounding box center [395, 127] width 82 height 182
click at [373, 211] on div at bounding box center [395, 127] width 82 height 182
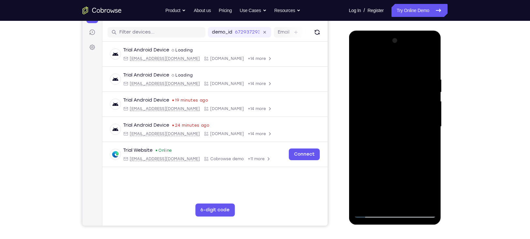
drag, startPoint x: 393, startPoint y: 184, endPoint x: 405, endPoint y: 135, distance: 50.7
click at [405, 135] on div at bounding box center [395, 127] width 82 height 182
drag, startPoint x: 398, startPoint y: 179, endPoint x: 408, endPoint y: 151, distance: 29.9
click at [408, 151] on div at bounding box center [395, 127] width 82 height 182
click at [388, 193] on div at bounding box center [395, 127] width 82 height 182
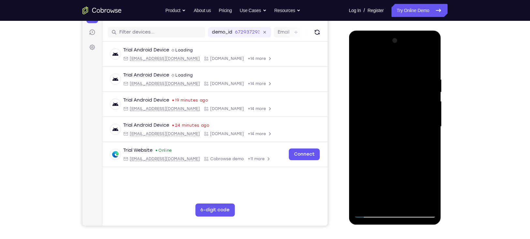
click at [371, 213] on div at bounding box center [395, 127] width 82 height 182
drag, startPoint x: 391, startPoint y: 183, endPoint x: 397, endPoint y: 157, distance: 26.4
click at [397, 157] on div at bounding box center [395, 127] width 82 height 182
click at [395, 179] on div at bounding box center [395, 127] width 82 height 182
click at [371, 215] on div at bounding box center [395, 127] width 82 height 182
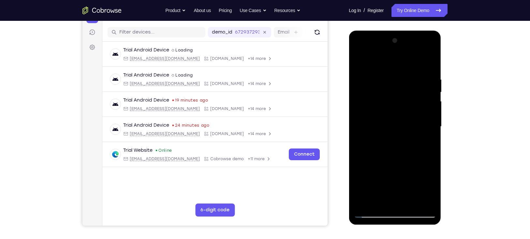
drag, startPoint x: 387, startPoint y: 147, endPoint x: 409, endPoint y: 261, distance: 116.5
click at [409, 226] on html "Online web based iOS Simulators and Android Emulators. Run iPhone, iPad, Mobile…" at bounding box center [395, 129] width 93 height 196
click at [370, 211] on div at bounding box center [395, 127] width 82 height 182
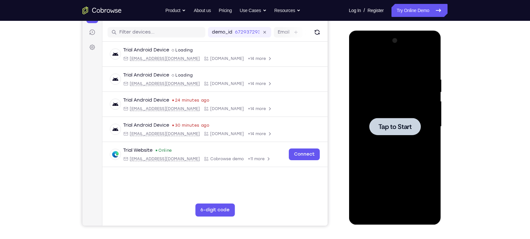
click at [390, 130] on span "Tap to Start" at bounding box center [394, 127] width 33 height 7
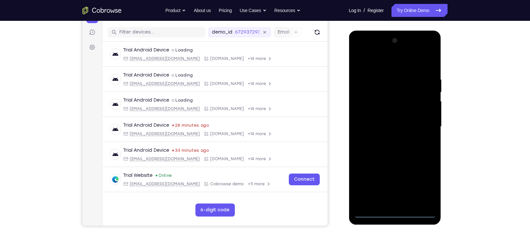
click at [394, 211] on div at bounding box center [395, 127] width 82 height 182
click at [395, 215] on div at bounding box center [395, 127] width 82 height 182
click at [419, 183] on div at bounding box center [395, 127] width 82 height 182
click at [392, 63] on div at bounding box center [395, 127] width 82 height 182
click at [424, 123] on div at bounding box center [395, 127] width 82 height 182
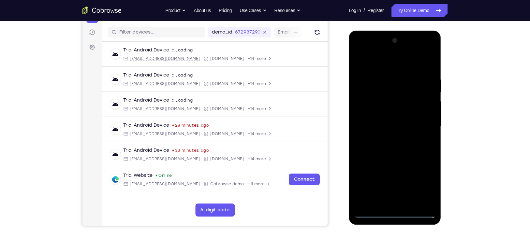
click at [389, 139] on div at bounding box center [395, 127] width 82 height 182
click at [389, 119] on div at bounding box center [395, 127] width 82 height 182
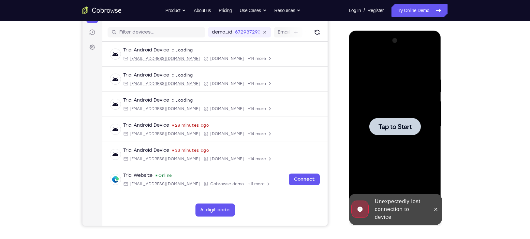
click at [388, 126] on span "Tap to Start" at bounding box center [394, 127] width 33 height 7
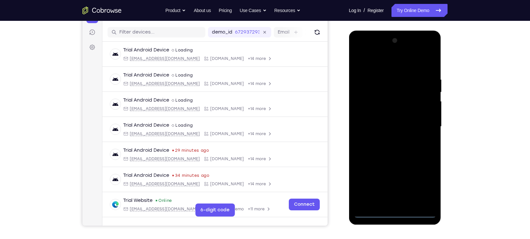
click at [396, 212] on div at bounding box center [395, 127] width 82 height 182
click at [423, 187] on div at bounding box center [395, 127] width 82 height 182
click at [390, 67] on div at bounding box center [395, 127] width 82 height 182
click at [421, 120] on div at bounding box center [395, 127] width 82 height 182
click at [402, 203] on div at bounding box center [395, 127] width 82 height 182
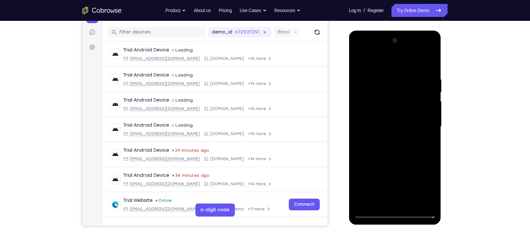
click at [397, 120] on div at bounding box center [395, 127] width 82 height 182
click at [394, 125] on div at bounding box center [395, 127] width 82 height 182
click at [393, 150] on div at bounding box center [395, 127] width 82 height 182
click at [394, 146] on div at bounding box center [395, 127] width 82 height 182
click at [403, 156] on div at bounding box center [395, 127] width 82 height 182
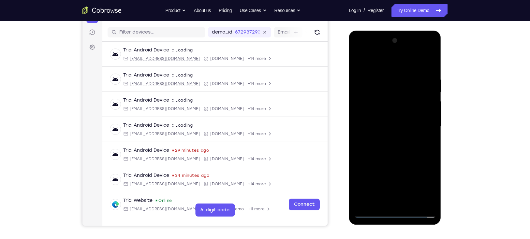
click at [432, 203] on div at bounding box center [395, 127] width 82 height 182
click at [413, 203] on div at bounding box center [395, 127] width 82 height 182
click at [398, 160] on div at bounding box center [395, 127] width 82 height 182
click at [371, 211] on div at bounding box center [395, 127] width 82 height 182
click at [371, 213] on div at bounding box center [395, 127] width 82 height 182
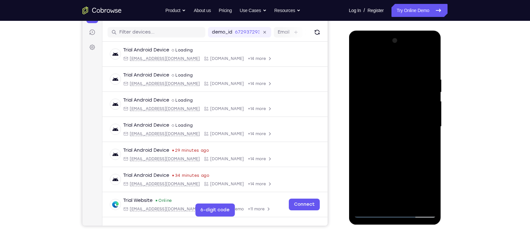
click at [387, 76] on div at bounding box center [395, 127] width 82 height 182
click at [429, 65] on div at bounding box center [395, 127] width 82 height 182
click at [412, 201] on div at bounding box center [395, 127] width 82 height 182
click at [371, 212] on div at bounding box center [395, 127] width 82 height 182
drag, startPoint x: 374, startPoint y: 152, endPoint x: 376, endPoint y: 92, distance: 60.0
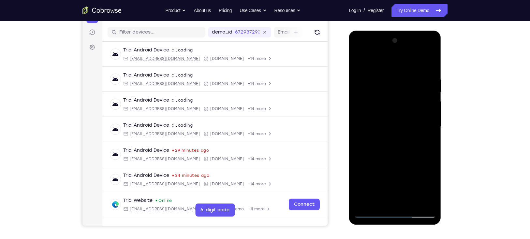
click at [376, 92] on div at bounding box center [395, 127] width 82 height 182
drag, startPoint x: 405, startPoint y: 118, endPoint x: 405, endPoint y: 46, distance: 71.7
click at [405, 46] on div at bounding box center [395, 127] width 82 height 182
drag, startPoint x: 390, startPoint y: 137, endPoint x: 394, endPoint y: 86, distance: 51.0
click at [394, 86] on div at bounding box center [395, 127] width 82 height 182
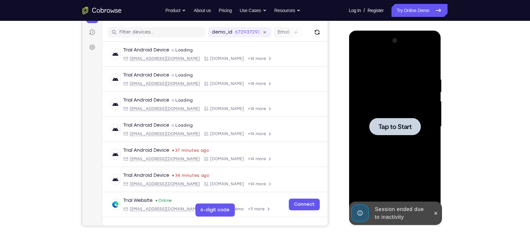
click at [410, 134] on div at bounding box center [394, 126] width 51 height 17
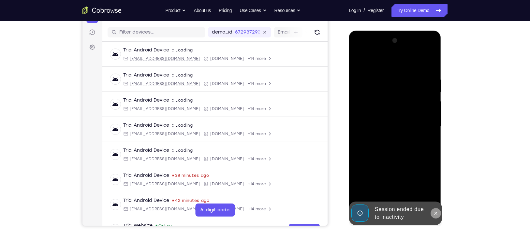
click at [435, 211] on icon at bounding box center [435, 213] width 5 height 5
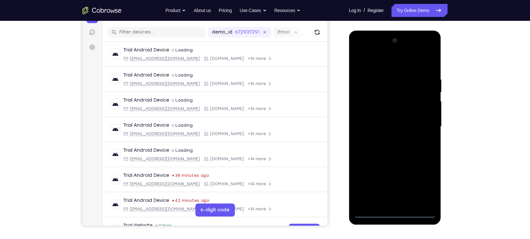
click at [398, 214] on div at bounding box center [395, 127] width 82 height 182
click at [423, 181] on div at bounding box center [395, 127] width 82 height 182
click at [376, 65] on div at bounding box center [395, 127] width 82 height 182
click at [424, 124] on div at bounding box center [395, 127] width 82 height 182
click at [420, 121] on div at bounding box center [395, 127] width 82 height 182
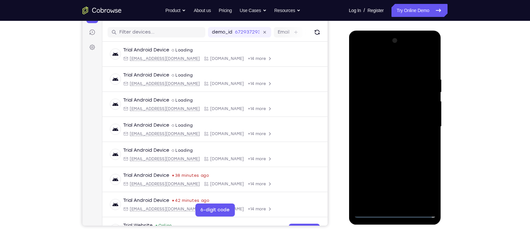
click at [389, 139] on div at bounding box center [395, 127] width 82 height 182
click at [381, 115] on div at bounding box center [395, 127] width 82 height 182
click at [385, 112] on div at bounding box center [395, 127] width 82 height 182
click at [386, 125] on div at bounding box center [395, 127] width 82 height 182
click at [411, 203] on div at bounding box center [395, 127] width 82 height 182
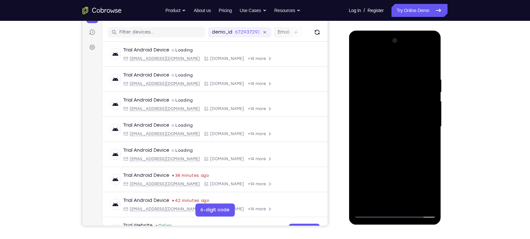
click at [390, 154] on div at bounding box center [395, 127] width 82 height 182
click at [412, 202] on div at bounding box center [395, 127] width 82 height 182
click at [394, 162] on div at bounding box center [395, 127] width 82 height 182
click at [386, 140] on div at bounding box center [395, 127] width 82 height 182
click at [421, 143] on div at bounding box center [395, 127] width 82 height 182
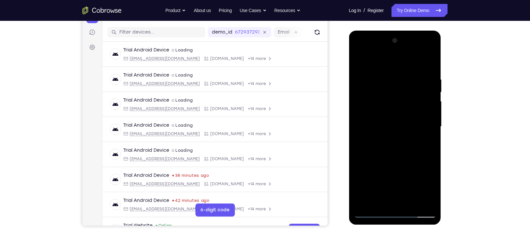
click at [424, 143] on div at bounding box center [395, 127] width 82 height 182
click at [367, 211] on div at bounding box center [395, 127] width 82 height 182
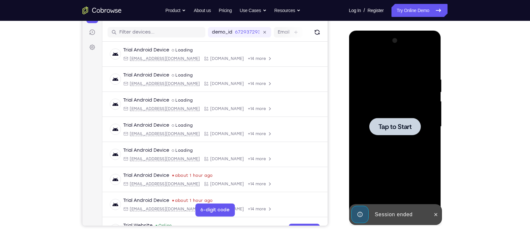
click at [392, 119] on div at bounding box center [394, 126] width 51 height 17
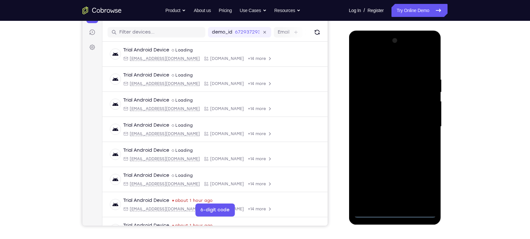
click at [395, 215] on div at bounding box center [395, 127] width 82 height 182
click at [423, 184] on div at bounding box center [395, 127] width 82 height 182
click at [380, 65] on div at bounding box center [395, 127] width 82 height 182
click at [423, 123] on div at bounding box center [395, 127] width 82 height 182
click at [388, 138] on div at bounding box center [395, 127] width 82 height 182
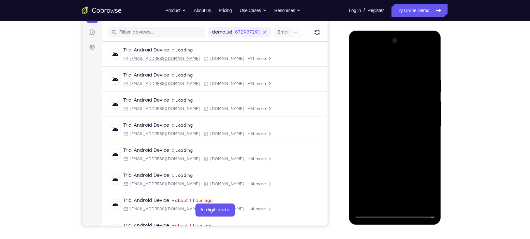
click at [389, 120] on div at bounding box center [395, 127] width 82 height 182
click at [387, 124] on div at bounding box center [395, 127] width 82 height 182
click at [383, 147] on div at bounding box center [395, 127] width 82 height 182
click at [398, 157] on div at bounding box center [395, 127] width 82 height 182
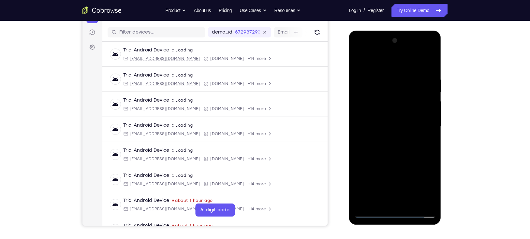
click at [409, 204] on div at bounding box center [395, 127] width 82 height 182
click at [404, 160] on div at bounding box center [395, 127] width 82 height 182
click at [392, 126] on div at bounding box center [395, 127] width 82 height 182
click at [429, 142] on div at bounding box center [395, 127] width 82 height 182
click at [431, 191] on div at bounding box center [395, 127] width 82 height 182
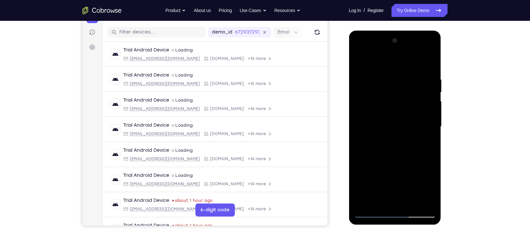
click at [357, 63] on div at bounding box center [395, 127] width 82 height 182
click at [386, 124] on div at bounding box center [395, 127] width 82 height 182
click at [397, 149] on div at bounding box center [395, 127] width 82 height 182
click at [404, 152] on div at bounding box center [395, 127] width 82 height 182
click at [428, 187] on div at bounding box center [395, 127] width 82 height 182
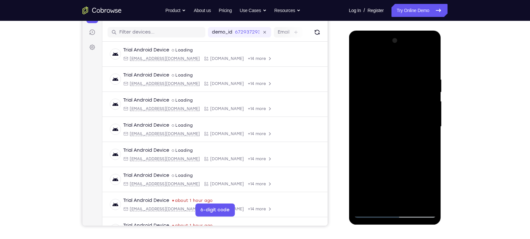
click at [428, 146] on div at bounding box center [395, 127] width 82 height 182
click at [358, 63] on div at bounding box center [395, 127] width 82 height 182
click at [389, 127] on div at bounding box center [395, 127] width 82 height 182
click at [386, 130] on div at bounding box center [395, 127] width 82 height 182
click at [398, 188] on div at bounding box center [395, 127] width 82 height 182
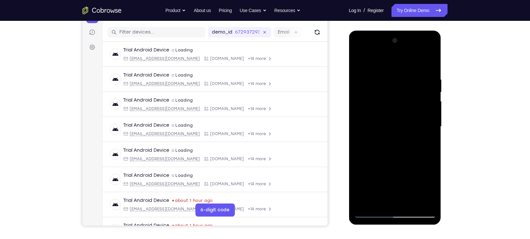
click at [377, 200] on div at bounding box center [395, 127] width 82 height 182
click at [413, 162] on div at bounding box center [395, 127] width 82 height 182
click at [422, 140] on div at bounding box center [395, 127] width 82 height 182
click at [427, 137] on div at bounding box center [395, 127] width 82 height 182
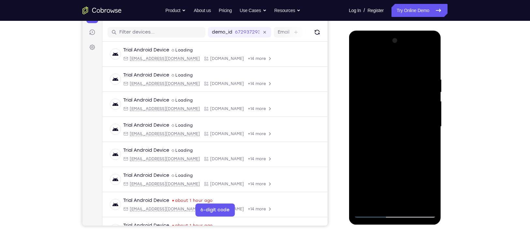
click at [430, 189] on div at bounding box center [395, 127] width 82 height 182
click at [384, 144] on div at bounding box center [395, 127] width 82 height 182
click at [379, 197] on div at bounding box center [395, 127] width 82 height 182
click at [357, 164] on div at bounding box center [395, 127] width 82 height 182
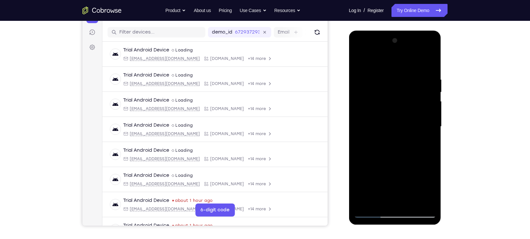
click at [425, 138] on div at bounding box center [395, 127] width 82 height 182
click at [425, 143] on div at bounding box center [395, 127] width 82 height 182
click at [427, 143] on div at bounding box center [395, 127] width 82 height 182
drag, startPoint x: 385, startPoint y: 93, endPoint x: 387, endPoint y: 133, distance: 40.1
click at [387, 133] on div at bounding box center [395, 127] width 82 height 182
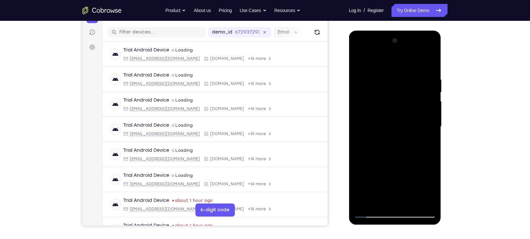
drag, startPoint x: 386, startPoint y: 93, endPoint x: 399, endPoint y: 49, distance: 45.7
click at [399, 49] on div at bounding box center [395, 127] width 82 height 182
click at [427, 189] on div at bounding box center [395, 127] width 82 height 182
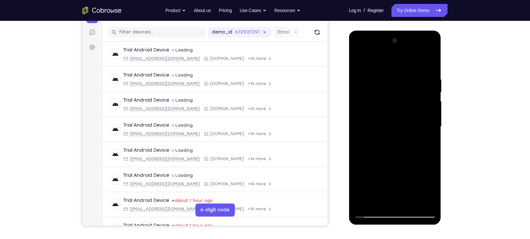
click at [427, 189] on div at bounding box center [395, 127] width 82 height 182
drag, startPoint x: 380, startPoint y: 91, endPoint x: 381, endPoint y: 126, distance: 35.5
click at [381, 126] on div at bounding box center [395, 127] width 82 height 182
click at [384, 75] on div at bounding box center [395, 127] width 82 height 182
click at [398, 96] on div at bounding box center [395, 127] width 82 height 182
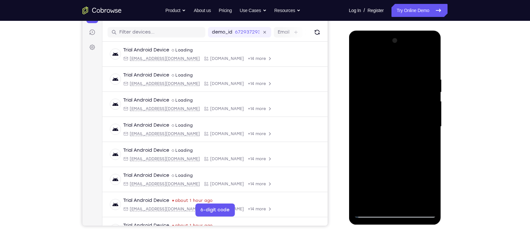
click at [426, 144] on div at bounding box center [395, 127] width 82 height 182
click at [378, 199] on div at bounding box center [395, 127] width 82 height 182
click at [386, 194] on div at bounding box center [395, 127] width 82 height 182
click at [425, 136] on div at bounding box center [395, 127] width 82 height 182
click at [377, 118] on div at bounding box center [395, 127] width 82 height 182
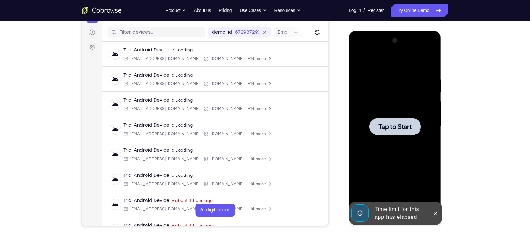
click at [395, 124] on span "Tap to Start" at bounding box center [394, 127] width 33 height 7
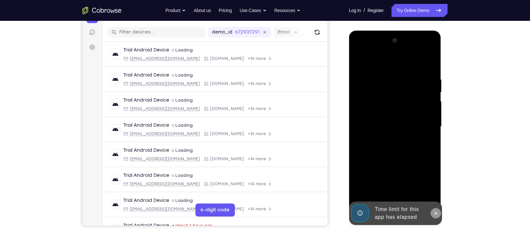
click at [435, 211] on icon at bounding box center [435, 213] width 5 height 5
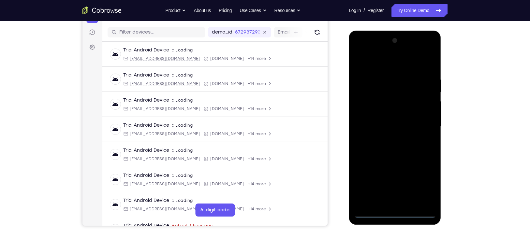
click at [399, 211] on div at bounding box center [395, 127] width 82 height 182
click at [422, 181] on div at bounding box center [395, 127] width 82 height 182
click at [393, 65] on div at bounding box center [395, 127] width 82 height 182
click at [423, 124] on div at bounding box center [395, 127] width 82 height 182
click at [389, 139] on div at bounding box center [395, 127] width 82 height 182
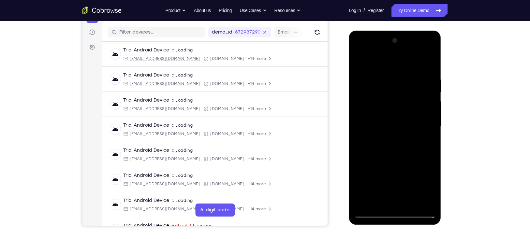
click at [397, 120] on div at bounding box center [395, 127] width 82 height 182
click at [383, 100] on div at bounding box center [395, 127] width 82 height 182
click at [386, 125] on div at bounding box center [395, 127] width 82 height 182
click at [390, 148] on div at bounding box center [395, 127] width 82 height 182
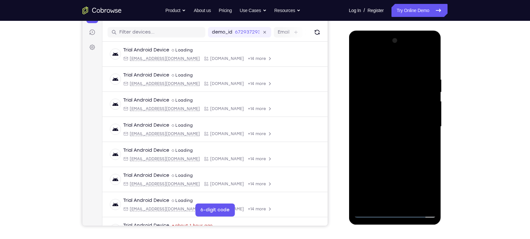
click at [412, 202] on div at bounding box center [395, 127] width 82 height 182
click at [432, 68] on div at bounding box center [395, 127] width 82 height 182
click at [409, 202] on div at bounding box center [395, 127] width 82 height 182
click at [401, 161] on div at bounding box center [395, 127] width 82 height 182
click at [394, 124] on div at bounding box center [395, 127] width 82 height 182
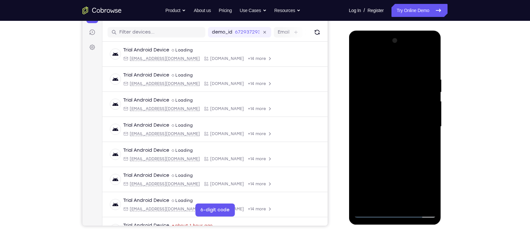
click at [394, 187] on div at bounding box center [395, 127] width 82 height 182
click at [398, 188] on div at bounding box center [395, 127] width 82 height 182
click at [424, 142] on div at bounding box center [395, 127] width 82 height 182
drag, startPoint x: 404, startPoint y: 94, endPoint x: 405, endPoint y: 105, distance: 11.8
click at [405, 105] on div at bounding box center [395, 127] width 82 height 182
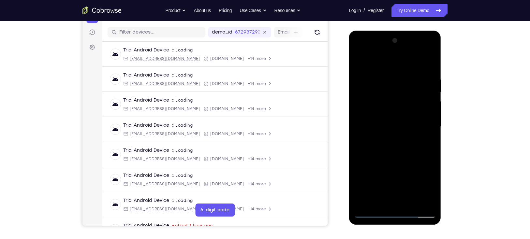
click at [371, 90] on div at bounding box center [395, 127] width 82 height 182
click at [386, 136] on div at bounding box center [395, 127] width 82 height 182
click at [424, 142] on div at bounding box center [395, 127] width 82 height 182
click at [376, 102] on div at bounding box center [395, 127] width 82 height 182
click at [384, 161] on div at bounding box center [395, 127] width 82 height 182
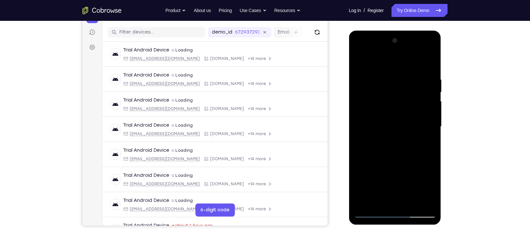
click at [423, 143] on div at bounding box center [395, 127] width 82 height 182
click at [427, 145] on div at bounding box center [395, 127] width 82 height 182
click at [425, 144] on div at bounding box center [395, 127] width 82 height 182
click at [358, 61] on div at bounding box center [395, 127] width 82 height 182
drag, startPoint x: 383, startPoint y: 153, endPoint x: 395, endPoint y: 122, distance: 33.6
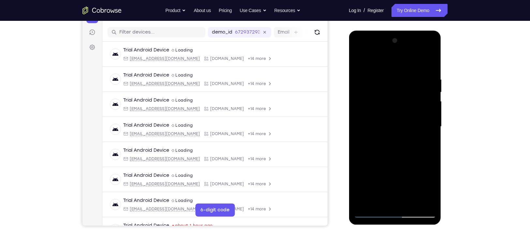
click at [395, 122] on div at bounding box center [395, 127] width 82 height 182
click at [371, 210] on div at bounding box center [395, 127] width 82 height 182
click at [371, 215] on div at bounding box center [395, 127] width 82 height 182
drag, startPoint x: 398, startPoint y: 132, endPoint x: 400, endPoint y: 199, distance: 66.8
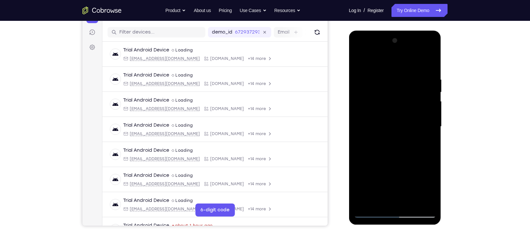
click at [400, 199] on div at bounding box center [395, 127] width 82 height 182
click at [401, 125] on div at bounding box center [395, 127] width 82 height 182
click at [378, 200] on div at bounding box center [395, 127] width 82 height 182
click at [430, 181] on div at bounding box center [395, 127] width 82 height 182
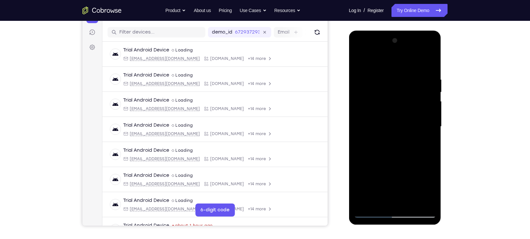
click at [425, 137] on div at bounding box center [395, 127] width 82 height 182
click at [386, 112] on div at bounding box center [395, 127] width 82 height 182
click at [397, 168] on div at bounding box center [395, 127] width 82 height 182
click at [428, 145] on div at bounding box center [395, 127] width 82 height 182
drag, startPoint x: 388, startPoint y: 123, endPoint x: 388, endPoint y: 148, distance: 25.1
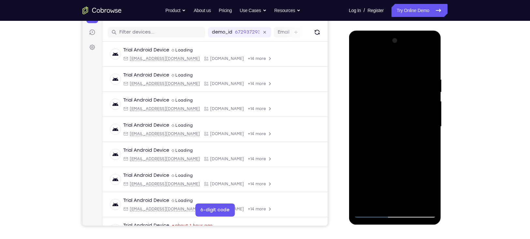
click at [388, 148] on div at bounding box center [395, 127] width 82 height 182
drag, startPoint x: 406, startPoint y: 99, endPoint x: 404, endPoint y: 40, distance: 59.0
click at [404, 40] on div at bounding box center [395, 127] width 82 height 182
click at [415, 109] on div at bounding box center [395, 127] width 82 height 182
click at [418, 165] on div at bounding box center [395, 127] width 82 height 182
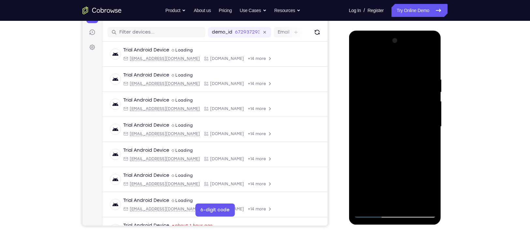
click at [425, 142] on div at bounding box center [395, 127] width 82 height 182
click at [380, 108] on div at bounding box center [395, 127] width 82 height 182
click at [390, 165] on div at bounding box center [395, 127] width 82 height 182
click at [363, 143] on div at bounding box center [395, 127] width 82 height 182
click at [426, 143] on div at bounding box center [395, 127] width 82 height 182
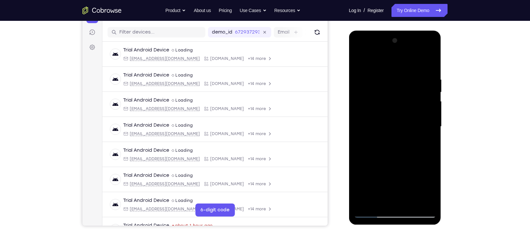
click at [358, 60] on div at bounding box center [395, 127] width 82 height 182
click at [401, 123] on div at bounding box center [395, 127] width 82 height 182
click at [371, 165] on div at bounding box center [395, 127] width 82 height 182
click at [379, 165] on div at bounding box center [395, 127] width 82 height 182
click at [378, 201] on div at bounding box center [395, 127] width 82 height 182
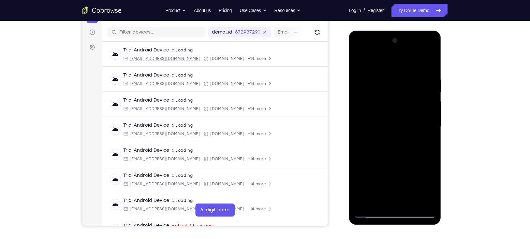
click at [357, 161] on div at bounding box center [395, 127] width 82 height 182
click at [426, 138] on div at bounding box center [395, 127] width 82 height 182
click at [381, 109] on div at bounding box center [395, 127] width 82 height 182
click at [392, 165] on div at bounding box center [395, 127] width 82 height 182
click at [379, 203] on div at bounding box center [395, 127] width 82 height 182
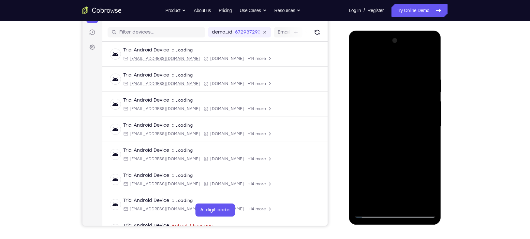
drag, startPoint x: 393, startPoint y: 188, endPoint x: 405, endPoint y: 167, distance: 24.1
click at [405, 167] on div at bounding box center [395, 127] width 82 height 182
click at [402, 190] on div at bounding box center [395, 127] width 82 height 182
click at [422, 138] on div at bounding box center [395, 127] width 82 height 182
click at [429, 137] on div at bounding box center [395, 127] width 82 height 182
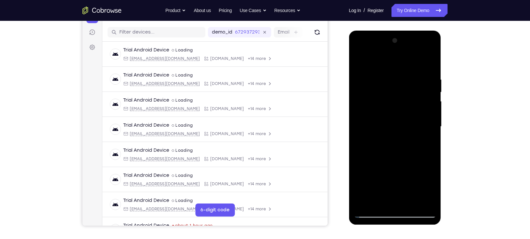
click at [358, 61] on div at bounding box center [395, 127] width 82 height 182
click at [374, 212] on div at bounding box center [395, 127] width 82 height 182
click at [357, 63] on div at bounding box center [395, 127] width 82 height 182
click at [358, 61] on div at bounding box center [395, 127] width 82 height 182
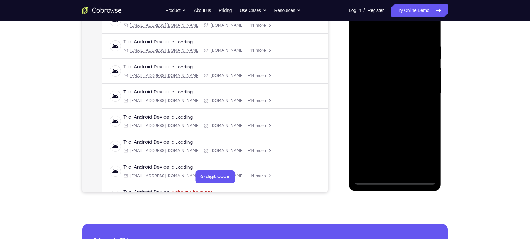
scroll to position [110, 0]
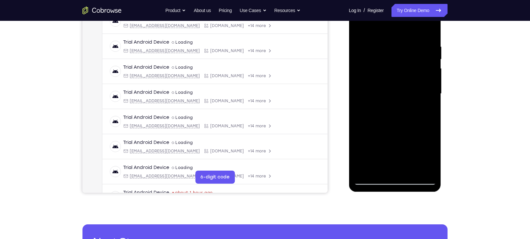
click at [411, 169] on div at bounding box center [395, 94] width 82 height 182
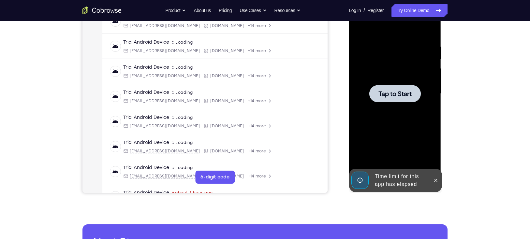
click at [398, 99] on div at bounding box center [394, 93] width 51 height 17
click at [437, 179] on icon at bounding box center [435, 180] width 5 height 5
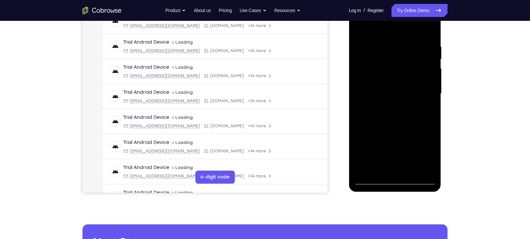
click at [397, 182] on div at bounding box center [395, 94] width 82 height 182
click at [426, 151] on div at bounding box center [395, 94] width 82 height 182
click at [373, 31] on div at bounding box center [395, 94] width 82 height 182
click at [424, 93] on div at bounding box center [395, 94] width 82 height 182
click at [387, 104] on div at bounding box center [395, 94] width 82 height 182
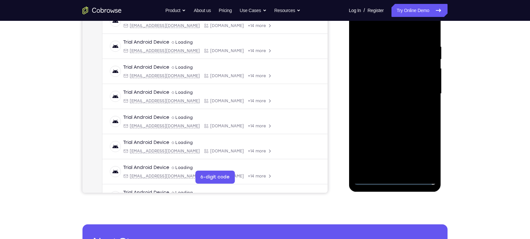
click at [391, 89] on div at bounding box center [395, 94] width 82 height 182
click at [391, 91] on div at bounding box center [395, 94] width 82 height 182
click at [380, 116] on div at bounding box center [395, 94] width 82 height 182
click at [430, 169] on div at bounding box center [395, 94] width 82 height 182
click at [406, 122] on div at bounding box center [395, 94] width 82 height 182
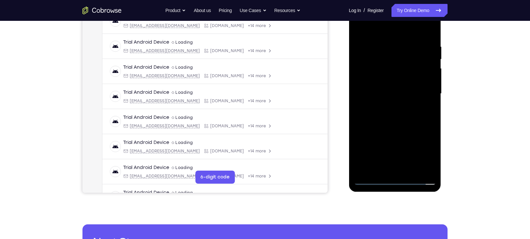
click at [412, 171] on div at bounding box center [395, 94] width 82 height 182
click at [393, 128] on div at bounding box center [395, 94] width 82 height 182
click at [402, 92] on div at bounding box center [395, 94] width 82 height 182
click at [389, 168] on div at bounding box center [395, 94] width 82 height 182
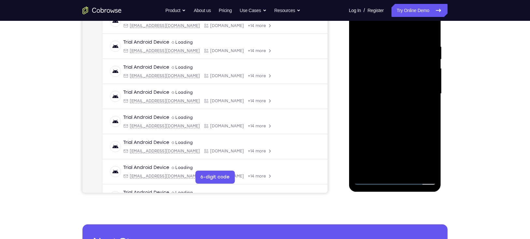
click at [429, 159] on div at bounding box center [395, 94] width 82 height 182
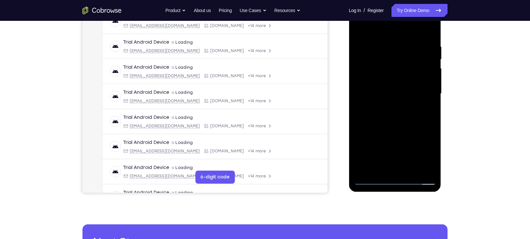
click at [429, 159] on div at bounding box center [395, 94] width 82 height 182
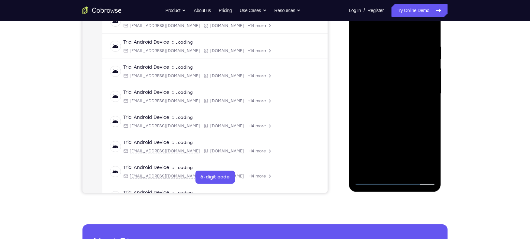
click at [424, 111] on div at bounding box center [395, 94] width 82 height 182
click at [410, 66] on div at bounding box center [395, 94] width 82 height 182
click at [424, 121] on div at bounding box center [395, 94] width 82 height 182
click at [378, 167] on div at bounding box center [395, 94] width 82 height 182
click at [414, 131] on div at bounding box center [395, 94] width 82 height 182
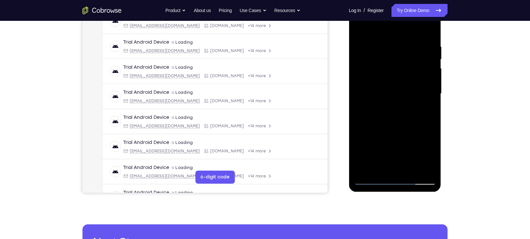
click at [414, 131] on div at bounding box center [395, 94] width 82 height 182
click at [428, 103] on div at bounding box center [395, 94] width 82 height 182
drag, startPoint x: 417, startPoint y: 54, endPoint x: 418, endPoint y: 71, distance: 17.3
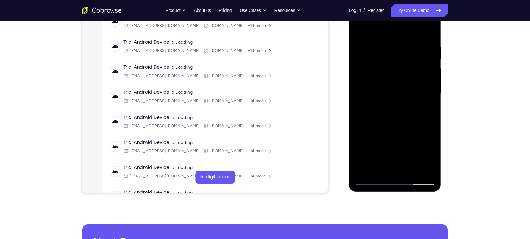
click at [418, 71] on div at bounding box center [395, 94] width 82 height 182
drag, startPoint x: 398, startPoint y: 81, endPoint x: 408, endPoint y: 60, distance: 23.2
click at [408, 60] on div at bounding box center [395, 94] width 82 height 182
click at [356, 30] on div at bounding box center [395, 94] width 82 height 182
click at [362, 25] on div at bounding box center [395, 94] width 82 height 182
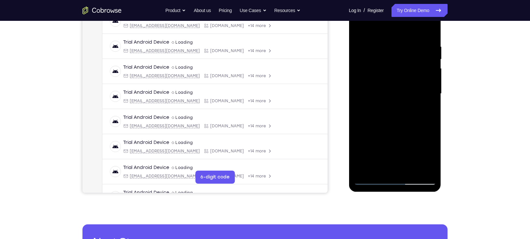
click at [413, 171] on div at bounding box center [395, 94] width 82 height 182
drag, startPoint x: 390, startPoint y: 123, endPoint x: 393, endPoint y: 92, distance: 30.8
click at [393, 92] on div at bounding box center [395, 94] width 82 height 182
drag, startPoint x: 388, startPoint y: 138, endPoint x: 395, endPoint y: 122, distance: 17.9
click at [395, 122] on div at bounding box center [395, 94] width 82 height 182
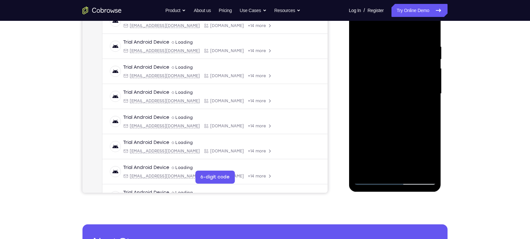
click at [394, 118] on div at bounding box center [395, 94] width 82 height 182
click at [357, 30] on div at bounding box center [395, 94] width 82 height 182
click at [404, 149] on div at bounding box center [395, 94] width 82 height 182
drag, startPoint x: 56, startPoint y: 151, endPoint x: 445, endPoint y: 161, distance: 389.5
click at [445, 161] on div at bounding box center [395, 93] width 104 height 200
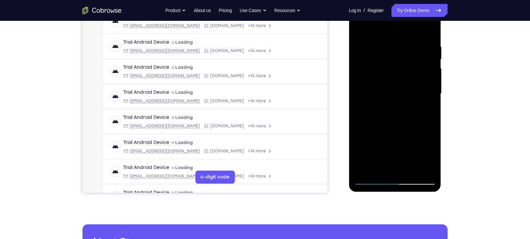
click at [358, 30] on div at bounding box center [395, 94] width 82 height 182
drag, startPoint x: 406, startPoint y: 96, endPoint x: 415, endPoint y: 148, distance: 53.0
click at [415, 148] on div at bounding box center [395, 94] width 82 height 182
click at [403, 91] on div at bounding box center [395, 94] width 82 height 182
drag, startPoint x: 426, startPoint y: 100, endPoint x: 428, endPoint y: 134, distance: 34.3
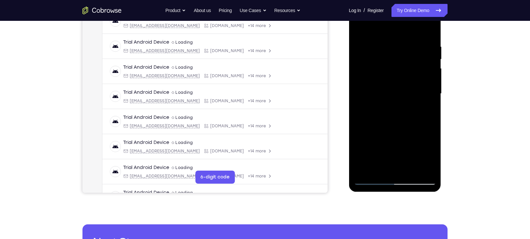
click at [428, 134] on div at bounding box center [395, 94] width 82 height 182
drag, startPoint x: 371, startPoint y: 102, endPoint x: 377, endPoint y: 42, distance: 60.7
click at [377, 42] on div at bounding box center [395, 94] width 82 height 182
click at [428, 158] on div at bounding box center [395, 94] width 82 height 182
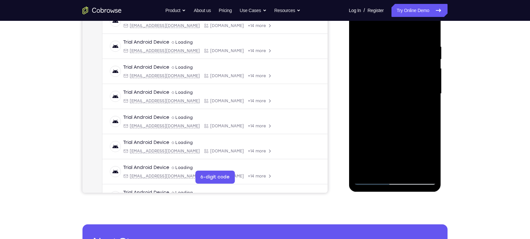
click at [428, 158] on div at bounding box center [395, 94] width 82 height 182
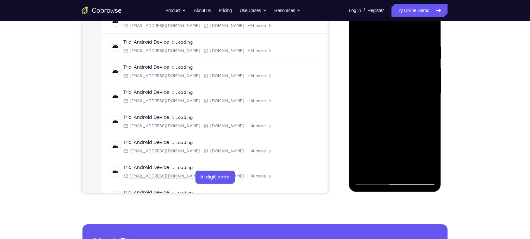
click at [428, 158] on div at bounding box center [395, 94] width 82 height 182
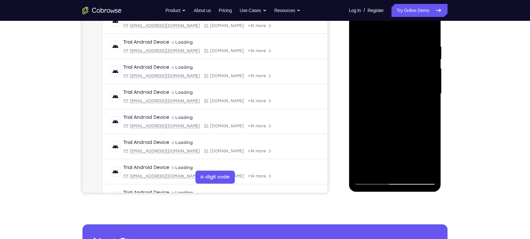
click at [428, 158] on div at bounding box center [395, 94] width 82 height 182
click at [383, 99] on div at bounding box center [395, 94] width 82 height 182
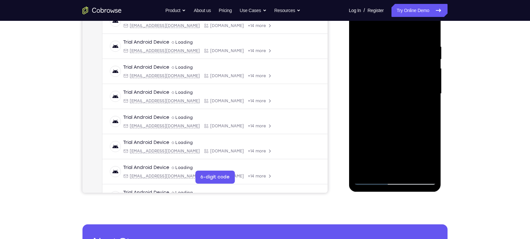
click at [393, 131] on div at bounding box center [395, 94] width 82 height 182
click at [425, 111] on div at bounding box center [395, 94] width 82 height 182
click at [403, 71] on div at bounding box center [395, 94] width 82 height 182
click at [412, 129] on div at bounding box center [395, 94] width 82 height 182
click at [378, 168] on div at bounding box center [395, 94] width 82 height 182
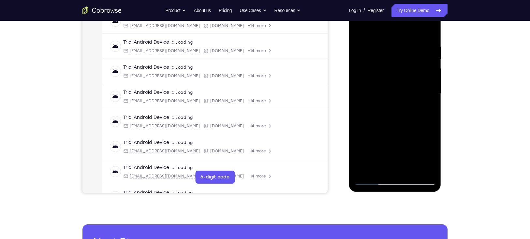
click at [359, 132] on div at bounding box center [395, 94] width 82 height 182
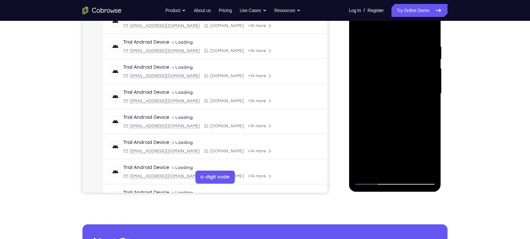
click at [428, 106] on div at bounding box center [395, 94] width 82 height 182
drag, startPoint x: 373, startPoint y: 85, endPoint x: 378, endPoint y: 102, distance: 16.8
click at [378, 102] on div at bounding box center [395, 94] width 82 height 182
drag, startPoint x: 366, startPoint y: 88, endPoint x: 371, endPoint y: 54, distance: 34.9
click at [371, 54] on div at bounding box center [395, 94] width 82 height 182
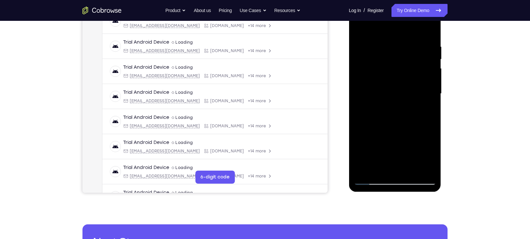
click at [378, 168] on div at bounding box center [395, 94] width 82 height 182
click at [430, 162] on div at bounding box center [395, 94] width 82 height 182
click at [426, 104] on div at bounding box center [395, 94] width 82 height 182
click at [357, 29] on div at bounding box center [395, 94] width 82 height 182
click at [397, 93] on div at bounding box center [395, 94] width 82 height 182
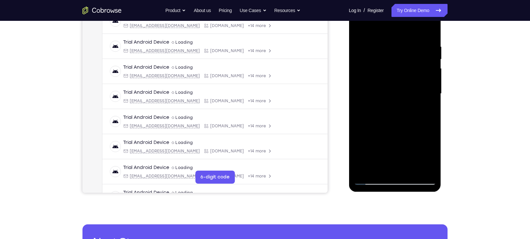
click at [359, 29] on div at bounding box center [395, 94] width 82 height 182
click at [402, 93] on div at bounding box center [395, 94] width 82 height 182
drag, startPoint x: 378, startPoint y: 135, endPoint x: 387, endPoint y: 106, distance: 30.3
click at [387, 106] on div at bounding box center [395, 94] width 82 height 182
click at [393, 156] on div at bounding box center [395, 94] width 82 height 182
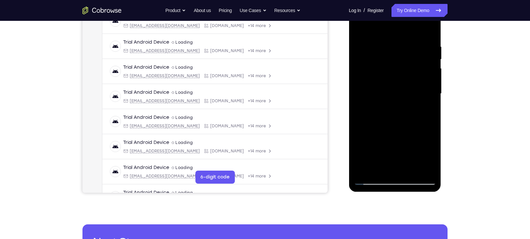
click at [406, 156] on div at bounding box center [395, 94] width 82 height 182
click at [427, 112] on div at bounding box center [395, 94] width 82 height 182
click at [390, 74] on div at bounding box center [395, 94] width 82 height 182
click at [400, 132] on div at bounding box center [395, 94] width 82 height 182
click at [430, 155] on div at bounding box center [395, 94] width 82 height 182
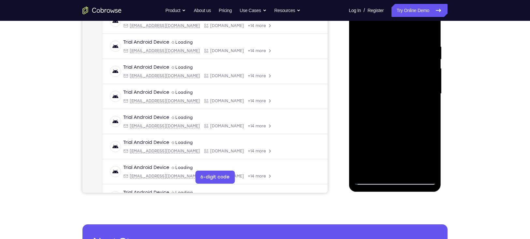
click at [430, 155] on div at bounding box center [395, 94] width 82 height 182
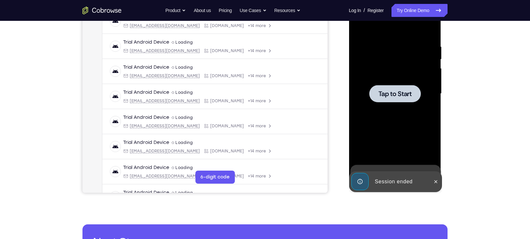
click at [398, 83] on div at bounding box center [395, 94] width 82 height 182
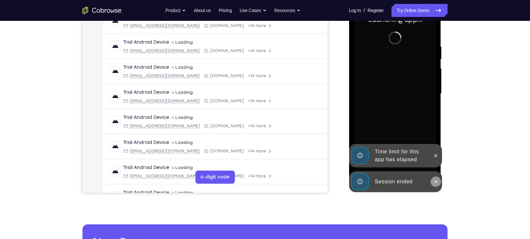
click at [436, 180] on icon at bounding box center [435, 181] width 5 height 5
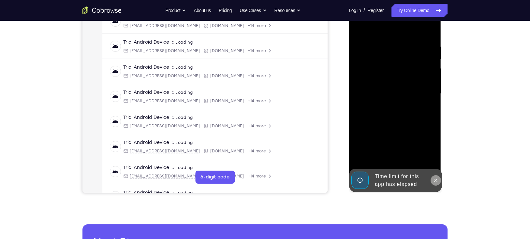
click at [436, 183] on button at bounding box center [435, 180] width 10 height 10
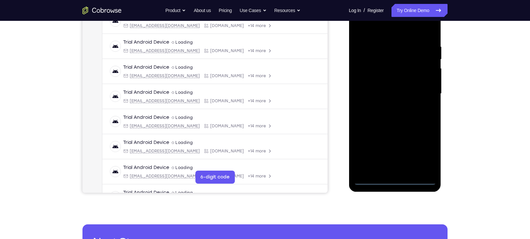
click at [397, 178] on div at bounding box center [395, 94] width 82 height 182
click at [394, 179] on div at bounding box center [395, 94] width 82 height 182
click at [421, 149] on div at bounding box center [395, 94] width 82 height 182
click at [385, 35] on div at bounding box center [395, 94] width 82 height 182
click at [420, 88] on div at bounding box center [395, 94] width 82 height 182
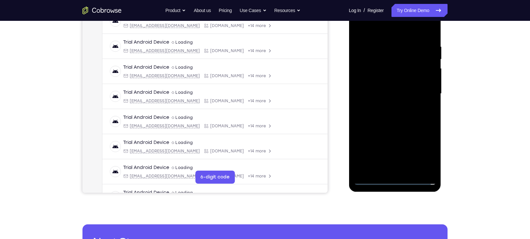
click at [386, 105] on div at bounding box center [395, 94] width 82 height 182
click at [386, 88] on div at bounding box center [395, 94] width 82 height 182
click at [386, 91] on div at bounding box center [395, 94] width 82 height 182
click at [382, 114] on div at bounding box center [395, 94] width 82 height 182
click at [386, 114] on div at bounding box center [395, 94] width 82 height 182
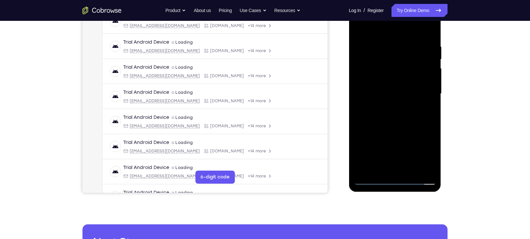
click at [410, 170] on div at bounding box center [395, 94] width 82 height 182
click at [397, 126] on div at bounding box center [395, 94] width 82 height 182
click at [410, 169] on div at bounding box center [395, 94] width 82 height 182
click at [395, 127] on div at bounding box center [395, 94] width 82 height 182
click at [381, 92] on div at bounding box center [395, 94] width 82 height 182
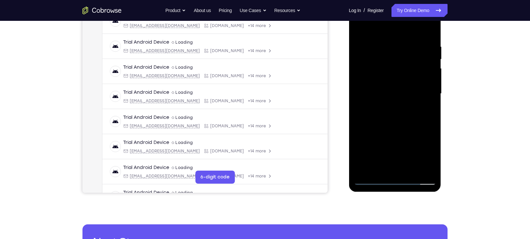
click at [387, 167] on div at bounding box center [395, 94] width 82 height 182
click at [429, 157] on div at bounding box center [395, 94] width 82 height 182
click at [428, 112] on div at bounding box center [395, 94] width 82 height 182
click at [380, 78] on div at bounding box center [395, 94] width 82 height 182
click at [391, 137] on div at bounding box center [395, 94] width 82 height 182
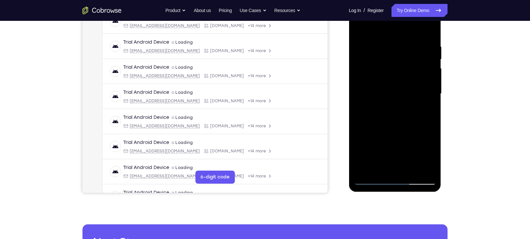
click at [429, 111] on div at bounding box center [395, 94] width 82 height 182
click at [429, 153] on div at bounding box center [395, 94] width 82 height 182
click at [426, 111] on div at bounding box center [395, 94] width 82 height 182
drag, startPoint x: 410, startPoint y: 49, endPoint x: 400, endPoint y: 98, distance: 50.3
click at [400, 98] on div at bounding box center [395, 94] width 82 height 182
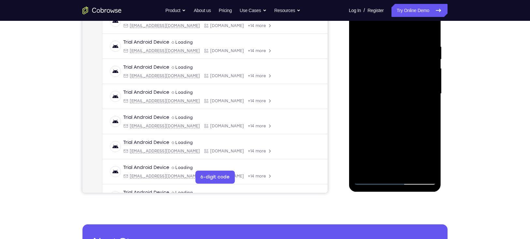
click at [385, 83] on div at bounding box center [395, 94] width 82 height 182
click at [392, 85] on div at bounding box center [395, 94] width 82 height 182
click at [426, 110] on div at bounding box center [395, 94] width 82 height 182
click at [377, 71] on div at bounding box center [395, 94] width 82 height 182
click at [384, 121] on div at bounding box center [395, 94] width 82 height 182
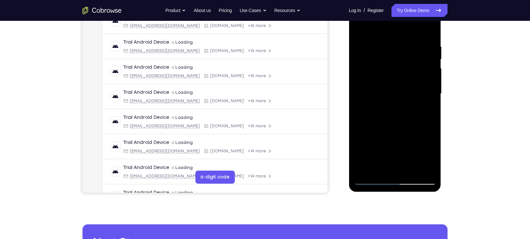
click at [389, 112] on div at bounding box center [395, 94] width 82 height 182
click at [430, 157] on div at bounding box center [395, 94] width 82 height 182
click at [377, 169] on div at bounding box center [395, 94] width 82 height 182
click at [385, 150] on div at bounding box center [395, 94] width 82 height 182
click at [426, 105] on div at bounding box center [395, 94] width 82 height 182
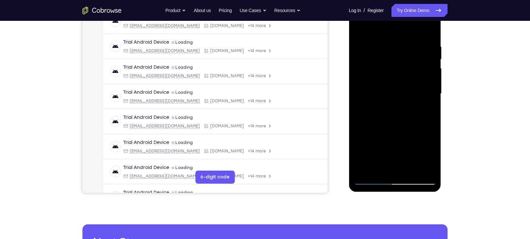
click at [376, 77] on div at bounding box center [395, 94] width 82 height 182
click at [386, 132] on div at bounding box center [395, 94] width 82 height 182
click at [424, 110] on div at bounding box center [395, 94] width 82 height 182
click at [432, 153] on div at bounding box center [395, 94] width 82 height 182
click at [434, 153] on div at bounding box center [395, 94] width 82 height 182
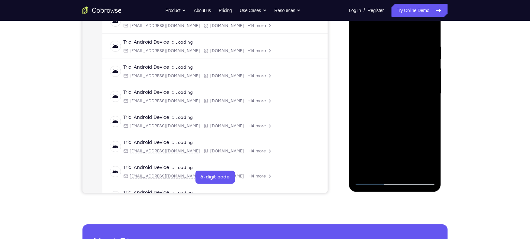
click at [434, 153] on div at bounding box center [395, 94] width 82 height 182
click at [429, 156] on div at bounding box center [395, 94] width 82 height 182
click at [423, 108] on div at bounding box center [395, 94] width 82 height 182
click at [425, 108] on div at bounding box center [395, 94] width 82 height 182
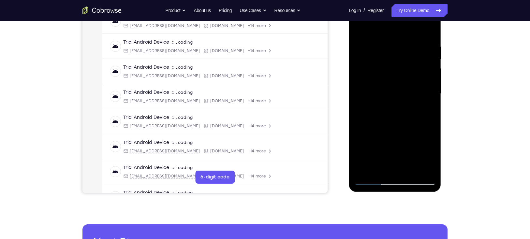
click at [389, 61] on div at bounding box center [395, 94] width 82 height 182
click at [397, 118] on div at bounding box center [395, 94] width 82 height 182
click at [424, 109] on div at bounding box center [395, 94] width 82 height 182
click at [373, 98] on div at bounding box center [395, 94] width 82 height 182
click at [384, 156] on div at bounding box center [395, 94] width 82 height 182
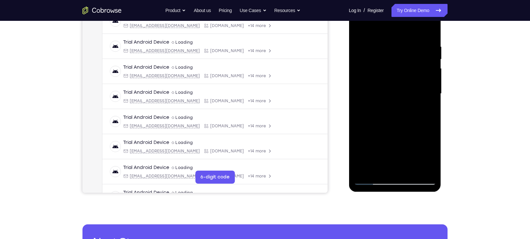
click at [430, 155] on div at bounding box center [395, 94] width 82 height 182
click at [425, 111] on div at bounding box center [395, 94] width 82 height 182
click at [358, 30] on div at bounding box center [395, 94] width 82 height 182
click at [401, 92] on div at bounding box center [395, 94] width 82 height 182
click at [358, 29] on div at bounding box center [395, 94] width 82 height 182
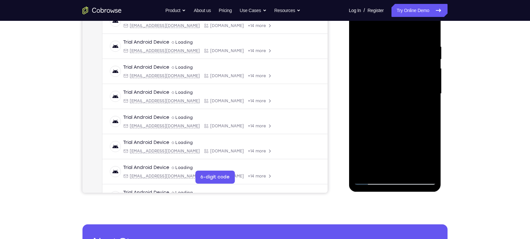
click at [393, 93] on div at bounding box center [395, 94] width 82 height 182
click at [412, 152] on div at bounding box center [395, 94] width 82 height 182
click at [424, 152] on div at bounding box center [395, 94] width 82 height 182
click at [409, 123] on div at bounding box center [395, 94] width 82 height 182
click at [424, 121] on div at bounding box center [395, 94] width 82 height 182
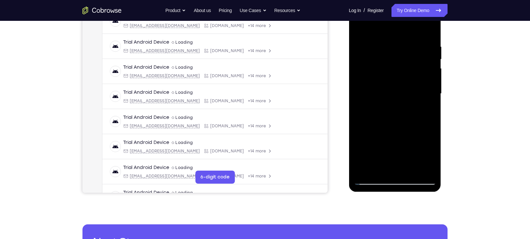
click at [429, 108] on div at bounding box center [395, 94] width 82 height 182
click at [378, 73] on div at bounding box center [395, 94] width 82 height 182
click at [395, 130] on div at bounding box center [395, 94] width 82 height 182
click at [428, 109] on div at bounding box center [395, 94] width 82 height 182
drag, startPoint x: 387, startPoint y: 86, endPoint x: 386, endPoint y: 99, distance: 12.5
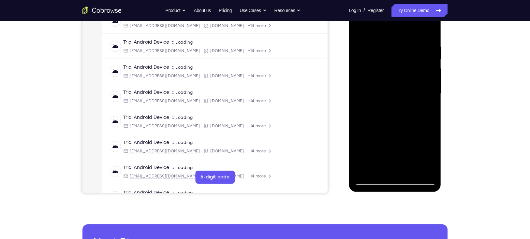
click at [386, 99] on div at bounding box center [395, 94] width 82 height 182
click at [386, 53] on div at bounding box center [395, 94] width 82 height 182
click at [400, 98] on div at bounding box center [395, 94] width 82 height 182
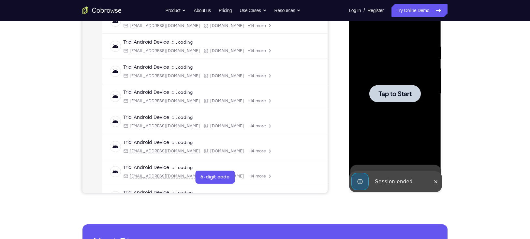
click at [399, 100] on div at bounding box center [394, 93] width 51 height 17
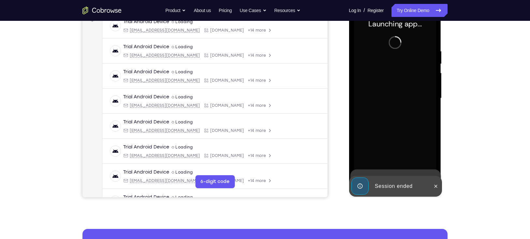
scroll to position [105, 0]
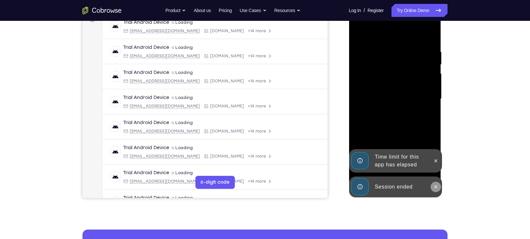
click at [435, 185] on icon at bounding box center [435, 186] width 5 height 5
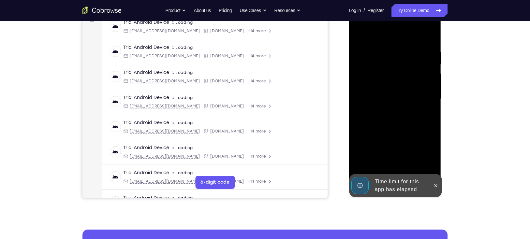
click at [396, 187] on div "Time limit for this app has elapsed" at bounding box center [400, 185] width 57 height 21
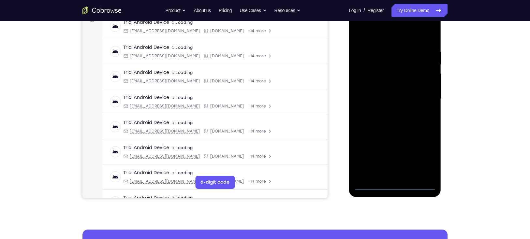
click at [401, 186] on div at bounding box center [395, 99] width 82 height 182
click at [423, 159] on div at bounding box center [395, 99] width 82 height 182
click at [395, 37] on div at bounding box center [395, 99] width 82 height 182
click at [427, 93] on div at bounding box center [395, 99] width 82 height 182
click at [424, 97] on div at bounding box center [395, 99] width 82 height 182
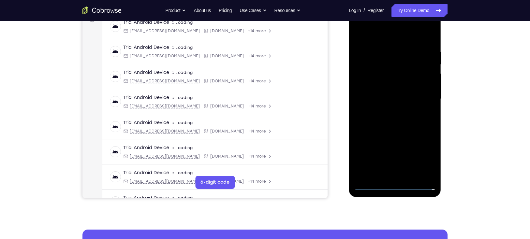
click at [386, 109] on div at bounding box center [395, 99] width 82 height 182
click at [393, 92] on div at bounding box center [395, 99] width 82 height 182
click at [394, 98] on div at bounding box center [395, 99] width 82 height 182
click at [391, 119] on div at bounding box center [395, 99] width 82 height 182
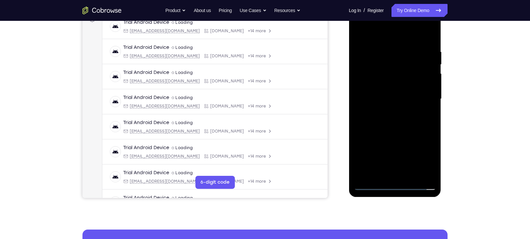
click at [400, 129] on div at bounding box center [395, 99] width 82 height 182
click at [409, 173] on div at bounding box center [395, 99] width 82 height 182
click at [400, 132] on div at bounding box center [395, 99] width 82 height 182
click at [390, 133] on div at bounding box center [395, 99] width 82 height 182
click at [358, 31] on div at bounding box center [395, 99] width 82 height 182
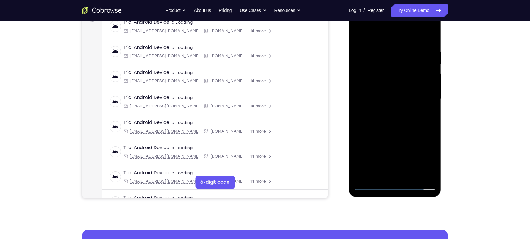
click at [401, 97] on div at bounding box center [395, 99] width 82 height 182
click at [388, 105] on div at bounding box center [395, 99] width 82 height 182
click at [400, 105] on div at bounding box center [395, 99] width 82 height 182
click at [377, 175] on div at bounding box center [395, 99] width 82 height 182
click at [360, 146] on div at bounding box center [395, 99] width 82 height 182
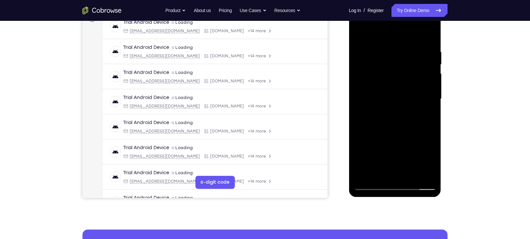
click at [360, 146] on div at bounding box center [395, 99] width 82 height 182
click at [423, 110] on div at bounding box center [395, 99] width 82 height 182
drag, startPoint x: 383, startPoint y: 80, endPoint x: 390, endPoint y: 128, distance: 48.1
click at [390, 128] on div at bounding box center [395, 99] width 82 height 182
drag, startPoint x: 406, startPoint y: 63, endPoint x: 407, endPoint y: 95, distance: 31.3
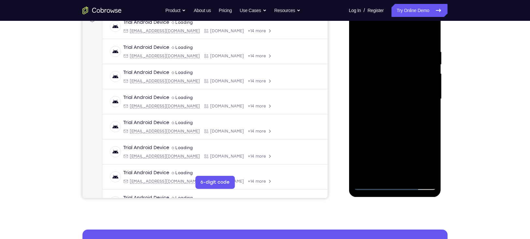
click at [407, 95] on div at bounding box center [395, 99] width 82 height 182
drag, startPoint x: 425, startPoint y: 83, endPoint x: 426, endPoint y: 130, distance: 46.9
click at [426, 130] on div at bounding box center [395, 99] width 82 height 182
drag, startPoint x: 406, startPoint y: 70, endPoint x: 402, endPoint y: 116, distance: 46.1
click at [402, 116] on div at bounding box center [395, 99] width 82 height 182
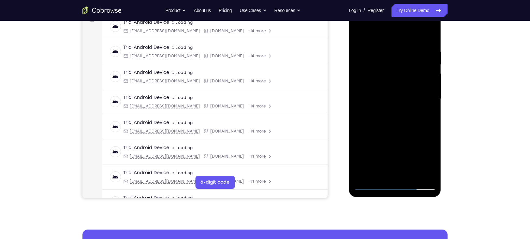
drag, startPoint x: 394, startPoint y: 62, endPoint x: 393, endPoint y: 77, distance: 15.3
click at [393, 77] on div at bounding box center [395, 99] width 82 height 182
drag, startPoint x: 394, startPoint y: 75, endPoint x: 395, endPoint y: 91, distance: 15.7
click at [395, 91] on div at bounding box center [395, 99] width 82 height 182
click at [406, 59] on div at bounding box center [395, 99] width 82 height 182
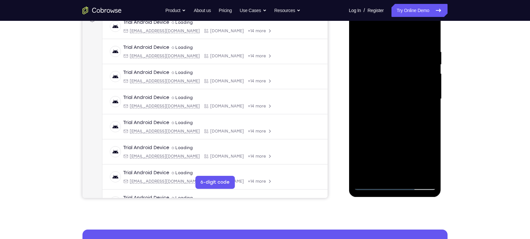
click at [423, 56] on div at bounding box center [395, 99] width 82 height 182
click at [432, 161] on div at bounding box center [395, 99] width 82 height 182
click at [424, 116] on div at bounding box center [395, 99] width 82 height 182
drag, startPoint x: 371, startPoint y: 72, endPoint x: 374, endPoint y: 144, distance: 71.8
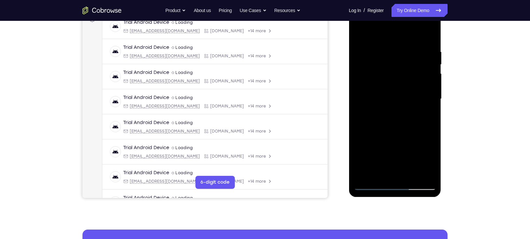
click at [374, 144] on div at bounding box center [395, 99] width 82 height 182
drag, startPoint x: 377, startPoint y: 79, endPoint x: 385, endPoint y: 129, distance: 51.4
click at [385, 129] on div at bounding box center [395, 99] width 82 height 182
drag, startPoint x: 385, startPoint y: 68, endPoint x: 389, endPoint y: 124, distance: 56.2
click at [389, 124] on div at bounding box center [395, 99] width 82 height 182
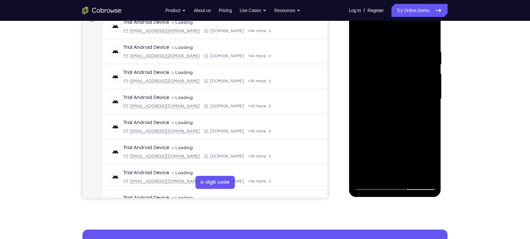
drag, startPoint x: 375, startPoint y: 66, endPoint x: 383, endPoint y: 112, distance: 47.7
click at [383, 112] on div at bounding box center [395, 99] width 82 height 182
click at [376, 69] on div at bounding box center [395, 99] width 82 height 182
click at [384, 66] on div at bounding box center [395, 99] width 82 height 182
click at [427, 114] on div at bounding box center [395, 99] width 82 height 182
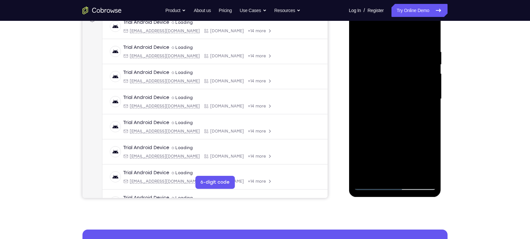
click at [359, 34] on div at bounding box center [395, 99] width 82 height 182
click at [424, 85] on div at bounding box center [395, 99] width 82 height 182
click at [361, 33] on div at bounding box center [395, 99] width 82 height 182
click at [391, 97] on div at bounding box center [395, 99] width 82 height 182
click at [371, 160] on div at bounding box center [395, 99] width 82 height 182
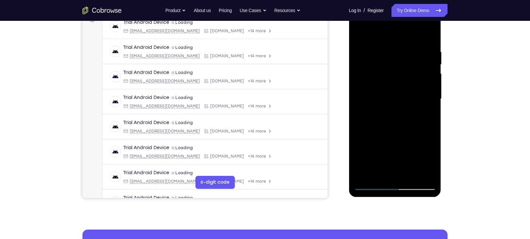
click at [382, 160] on div at bounding box center [395, 99] width 82 height 182
click at [425, 117] on div at bounding box center [395, 99] width 82 height 182
click at [429, 158] on div at bounding box center [395, 99] width 82 height 182
click at [407, 57] on div at bounding box center [395, 99] width 82 height 182
click at [419, 115] on div at bounding box center [395, 99] width 82 height 182
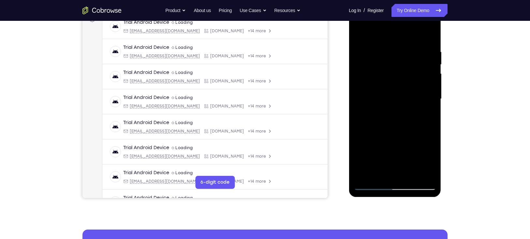
click at [428, 162] on div at bounding box center [395, 99] width 82 height 182
click at [377, 175] on div at bounding box center [395, 99] width 82 height 182
click at [412, 149] on div at bounding box center [395, 99] width 82 height 182
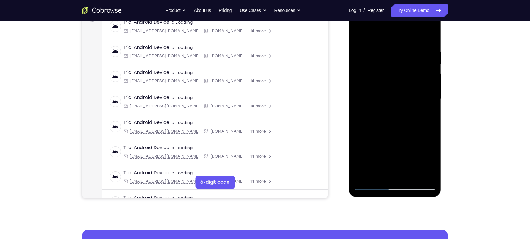
click at [412, 149] on div at bounding box center [395, 99] width 82 height 182
click at [424, 111] on div at bounding box center [395, 99] width 82 height 182
click at [376, 80] on div at bounding box center [395, 99] width 82 height 182
click at [388, 137] on div at bounding box center [395, 99] width 82 height 182
click at [427, 161] on div at bounding box center [395, 99] width 82 height 182
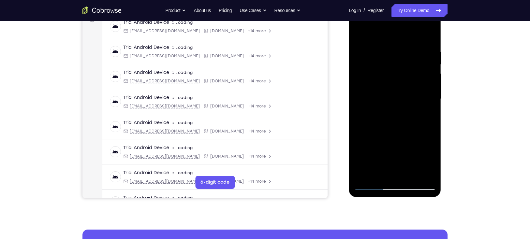
click at [430, 158] on div at bounding box center [395, 99] width 82 height 182
click at [430, 162] on div at bounding box center [395, 99] width 82 height 182
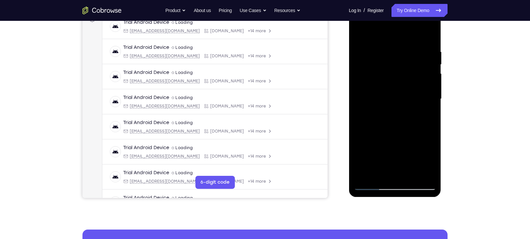
click at [399, 113] on div at bounding box center [395, 99] width 82 height 182
click at [428, 160] on div at bounding box center [395, 99] width 82 height 182
click at [425, 115] on div at bounding box center [395, 99] width 82 height 182
drag, startPoint x: 416, startPoint y: 72, endPoint x: 411, endPoint y: 95, distance: 23.2
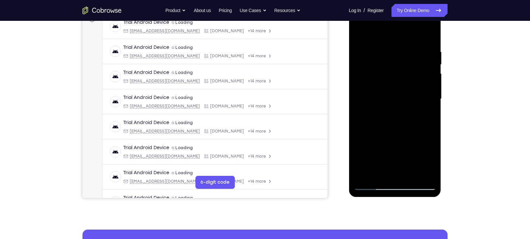
click at [411, 95] on div at bounding box center [395, 99] width 82 height 182
click at [382, 80] on div at bounding box center [395, 99] width 82 height 182
click at [393, 95] on div at bounding box center [395, 99] width 82 height 182
click at [407, 94] on div at bounding box center [395, 99] width 82 height 182
click at [428, 161] on div at bounding box center [395, 99] width 82 height 182
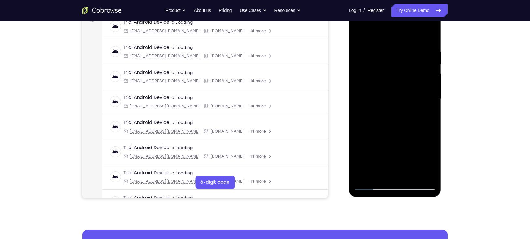
click at [428, 161] on div at bounding box center [395, 99] width 82 height 182
click at [424, 114] on div at bounding box center [395, 99] width 82 height 182
drag, startPoint x: 377, startPoint y: 87, endPoint x: 375, endPoint y: 116, distance: 28.8
click at [375, 116] on div at bounding box center [395, 99] width 82 height 182
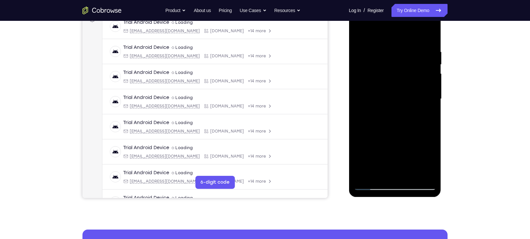
click at [388, 87] on div at bounding box center [395, 99] width 82 height 182
click at [400, 113] on div at bounding box center [395, 99] width 82 height 182
click at [425, 116] on div at bounding box center [395, 99] width 82 height 182
drag, startPoint x: 373, startPoint y: 53, endPoint x: 382, endPoint y: 83, distance: 31.6
click at [382, 83] on div at bounding box center [395, 99] width 82 height 182
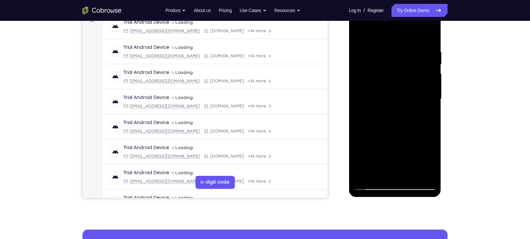
drag, startPoint x: 368, startPoint y: 83, endPoint x: 371, endPoint y: 112, distance: 28.5
click at [371, 112] on div at bounding box center [395, 99] width 82 height 182
click at [383, 84] on div at bounding box center [395, 99] width 82 height 182
click at [393, 84] on div at bounding box center [395, 99] width 82 height 182
click at [424, 115] on div at bounding box center [395, 99] width 82 height 182
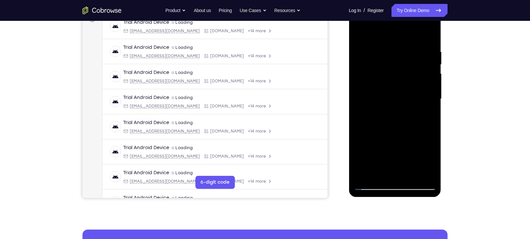
click at [360, 33] on div at bounding box center [395, 99] width 82 height 182
click at [508, 101] on div "Your Support Agent Your Customer Web iOS Android Next Steps We’d be happy to gi…" at bounding box center [265, 131] width 530 height 430
click at [418, 99] on div at bounding box center [395, 99] width 82 height 182
click at [358, 31] on div at bounding box center [395, 99] width 82 height 182
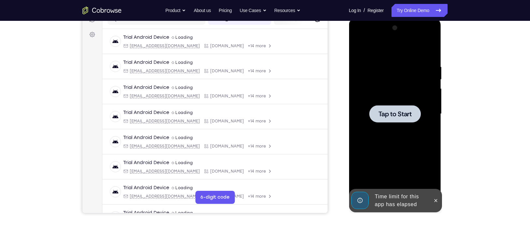
scroll to position [90, 0]
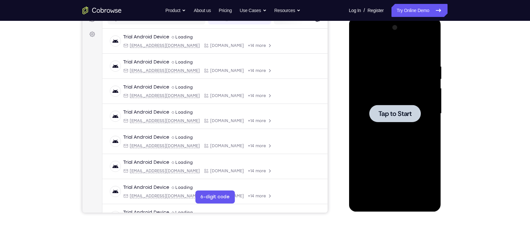
click at [390, 116] on span "Tap to Start" at bounding box center [394, 113] width 33 height 7
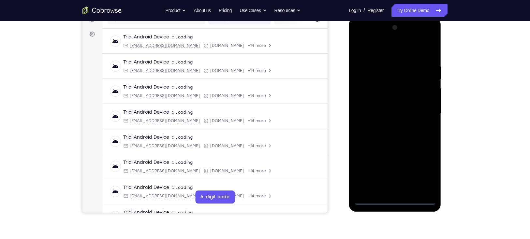
scroll to position [114, 0]
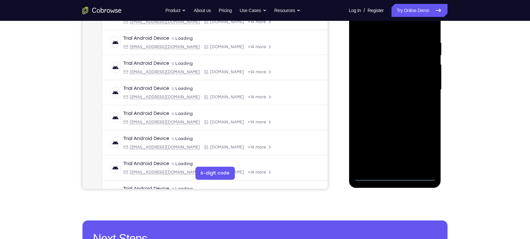
click at [395, 175] on div at bounding box center [395, 90] width 82 height 182
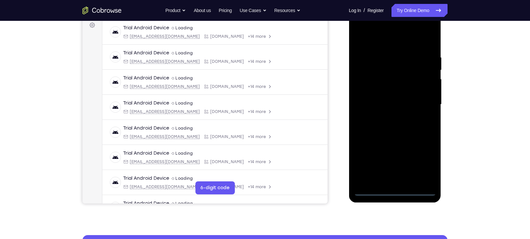
scroll to position [99, 0]
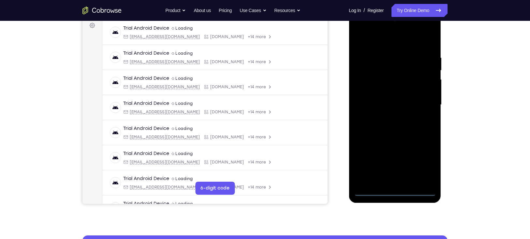
click at [425, 163] on div at bounding box center [395, 105] width 82 height 182
click at [389, 39] on div at bounding box center [395, 105] width 82 height 182
click at [421, 101] on div at bounding box center [395, 105] width 82 height 182
click at [385, 117] on div at bounding box center [395, 105] width 82 height 182
click at [386, 100] on div at bounding box center [395, 105] width 82 height 182
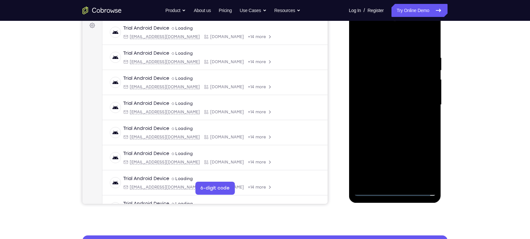
click at [383, 91] on div at bounding box center [395, 105] width 82 height 182
click at [384, 103] on div at bounding box center [395, 105] width 82 height 182
click at [389, 106] on div at bounding box center [395, 105] width 82 height 182
click at [392, 105] on div at bounding box center [395, 105] width 82 height 182
click at [432, 183] on div at bounding box center [395, 105] width 82 height 182
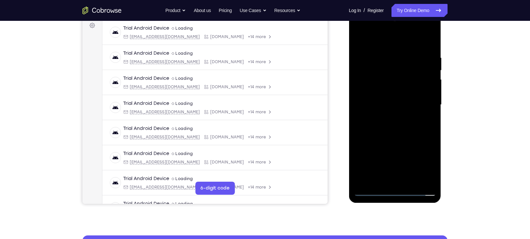
click at [405, 136] on div at bounding box center [395, 105] width 82 height 182
click at [410, 181] on div at bounding box center [395, 105] width 82 height 182
click at [391, 138] on div at bounding box center [395, 105] width 82 height 182
click at [395, 100] on div at bounding box center [395, 105] width 82 height 182
click at [384, 177] on div at bounding box center [395, 105] width 82 height 182
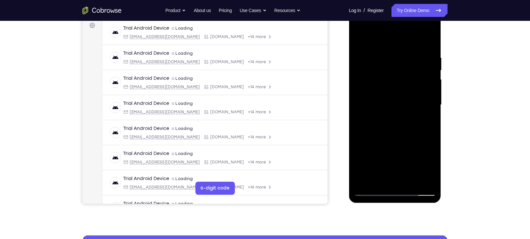
click at [426, 122] on div at bounding box center [395, 105] width 82 height 182
click at [357, 41] on div at bounding box center [395, 105] width 82 height 182
click at [371, 192] on div at bounding box center [395, 105] width 82 height 182
click at [360, 40] on div at bounding box center [395, 105] width 82 height 182
click at [424, 89] on div at bounding box center [395, 105] width 82 height 182
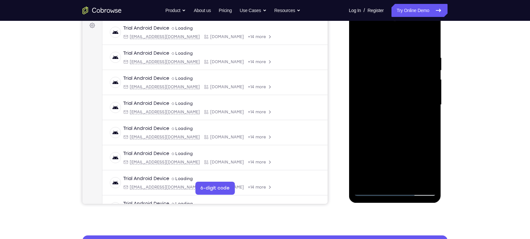
click at [361, 38] on div at bounding box center [395, 105] width 82 height 182
click at [395, 101] on div at bounding box center [395, 105] width 82 height 182
click at [378, 165] on div at bounding box center [395, 105] width 82 height 182
click at [393, 166] on div at bounding box center [395, 105] width 82 height 182
click at [426, 122] on div at bounding box center [395, 105] width 82 height 182
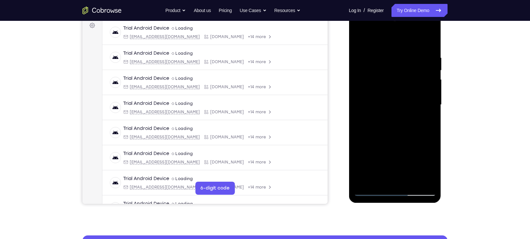
click at [405, 83] on div at bounding box center [395, 105] width 82 height 182
click at [423, 141] on div at bounding box center [395, 105] width 82 height 182
click at [430, 167] on div at bounding box center [395, 105] width 82 height 182
click at [429, 167] on div at bounding box center [395, 105] width 82 height 182
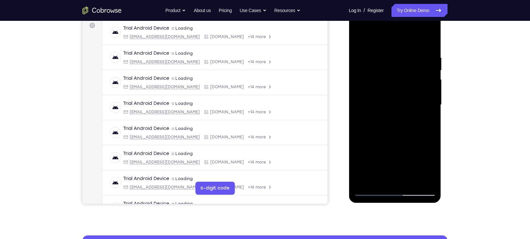
click at [429, 167] on div at bounding box center [395, 105] width 82 height 182
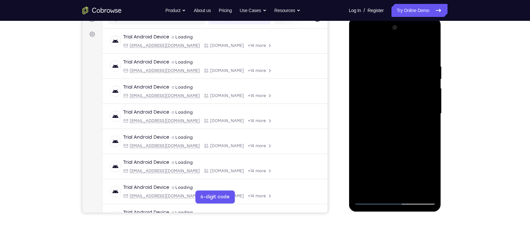
scroll to position [90, 0]
click at [429, 176] on div at bounding box center [395, 114] width 82 height 182
click at [379, 187] on div at bounding box center [395, 114] width 82 height 182
click at [413, 151] on div at bounding box center [395, 114] width 82 height 182
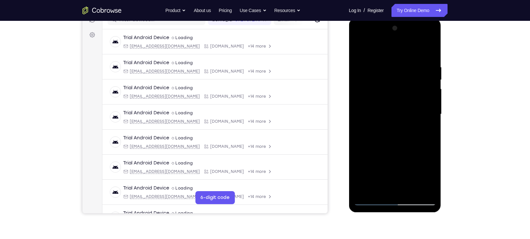
click at [427, 127] on div at bounding box center [395, 114] width 82 height 182
drag, startPoint x: 409, startPoint y: 84, endPoint x: 406, endPoint y: 114, distance: 30.1
click at [406, 114] on div at bounding box center [395, 114] width 82 height 182
drag, startPoint x: 404, startPoint y: 92, endPoint x: 398, endPoint y: 112, distance: 20.7
click at [398, 112] on div at bounding box center [395, 114] width 82 height 182
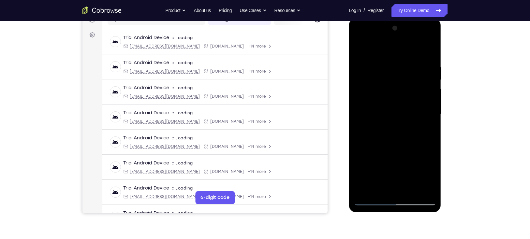
click at [375, 76] on div at bounding box center [395, 114] width 82 height 182
click at [388, 84] on div at bounding box center [395, 114] width 82 height 182
click at [430, 177] on div at bounding box center [395, 114] width 82 height 182
click at [425, 130] on div at bounding box center [395, 114] width 82 height 182
drag, startPoint x: 395, startPoint y: 89, endPoint x: 394, endPoint y: 97, distance: 8.0
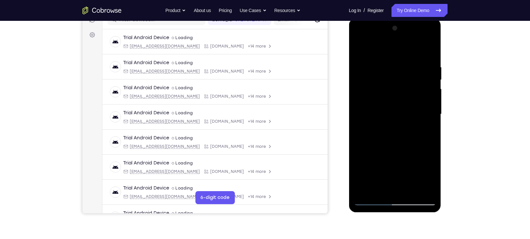
click at [394, 97] on div at bounding box center [395, 114] width 82 height 182
click at [372, 94] on div at bounding box center [395, 114] width 82 height 182
click at [380, 97] on div at bounding box center [395, 114] width 82 height 182
click at [392, 97] on div at bounding box center [395, 114] width 82 height 182
click at [426, 131] on div at bounding box center [395, 114] width 82 height 182
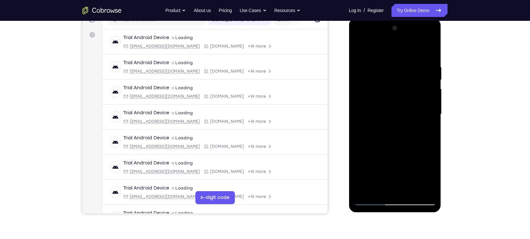
click at [374, 96] on div at bounding box center [395, 114] width 82 height 182
click at [385, 153] on div at bounding box center [395, 114] width 82 height 182
click at [378, 188] on div at bounding box center [395, 114] width 82 height 182
click at [396, 174] on div at bounding box center [395, 114] width 82 height 182
click at [425, 124] on div at bounding box center [395, 114] width 82 height 182
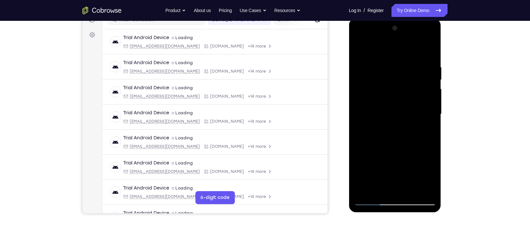
drag, startPoint x: 410, startPoint y: 71, endPoint x: 400, endPoint y: 112, distance: 42.3
click at [400, 112] on div at bounding box center [395, 114] width 82 height 182
click at [400, 93] on div at bounding box center [395, 114] width 82 height 182
click at [416, 95] on div at bounding box center [395, 114] width 82 height 182
click at [426, 129] on div at bounding box center [395, 114] width 82 height 182
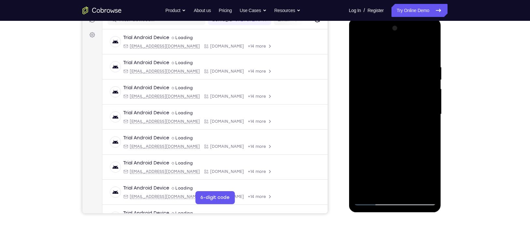
click at [358, 49] on div at bounding box center [395, 114] width 82 height 182
drag, startPoint x: 376, startPoint y: 134, endPoint x: 390, endPoint y: 104, distance: 32.8
click at [390, 104] on div at bounding box center [395, 114] width 82 height 182
drag, startPoint x: 390, startPoint y: 129, endPoint x: 393, endPoint y: 186, distance: 56.8
click at [393, 186] on div at bounding box center [395, 114] width 82 height 182
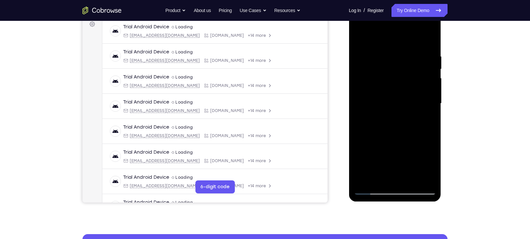
scroll to position [101, 0]
click at [413, 104] on div at bounding box center [395, 103] width 82 height 182
click at [371, 177] on div at bounding box center [395, 103] width 82 height 182
click at [385, 108] on div at bounding box center [395, 103] width 82 height 182
click at [398, 165] on div at bounding box center [395, 103] width 82 height 182
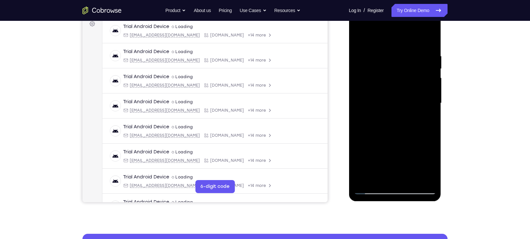
click at [379, 176] on div at bounding box center [395, 103] width 82 height 182
click at [430, 165] on div at bounding box center [395, 103] width 82 height 182
click at [430, 164] on div at bounding box center [395, 103] width 82 height 182
click at [426, 122] on div at bounding box center [395, 103] width 82 height 182
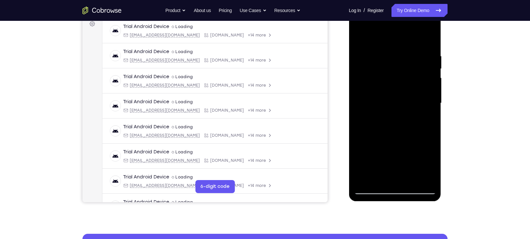
click at [400, 93] on div at bounding box center [395, 103] width 82 height 182
click at [410, 150] on div at bounding box center [395, 103] width 82 height 182
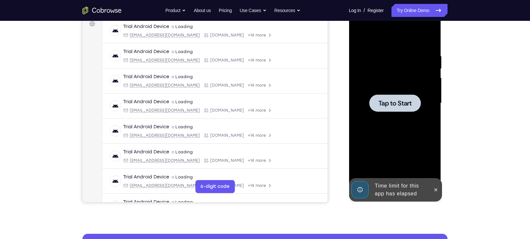
click at [397, 113] on div at bounding box center [395, 103] width 82 height 182
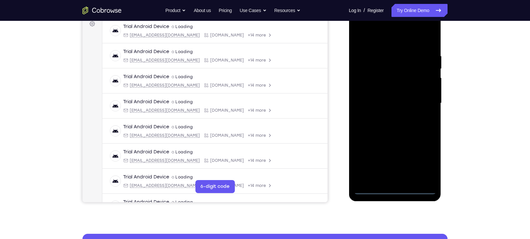
scroll to position [131, 0]
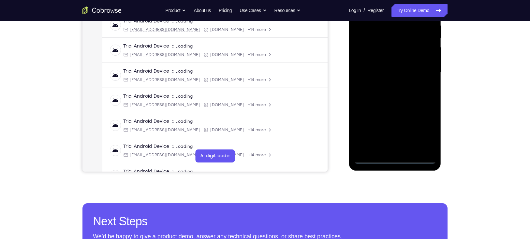
click at [386, 104] on div at bounding box center [395, 72] width 82 height 182
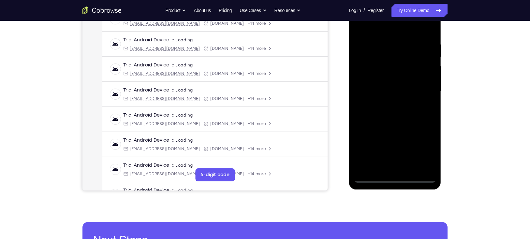
scroll to position [107, 0]
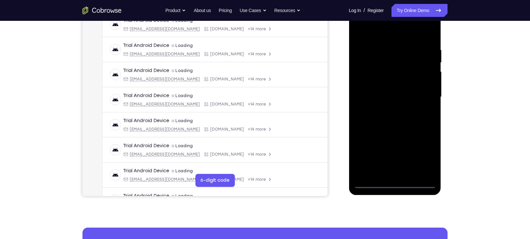
click at [386, 105] on div at bounding box center [395, 97] width 82 height 182
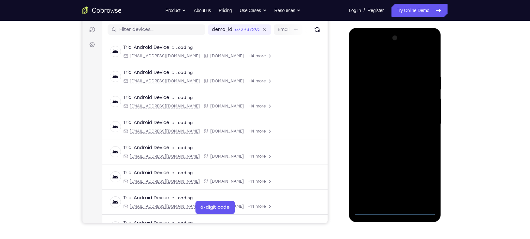
click at [386, 104] on div at bounding box center [395, 124] width 82 height 182
drag, startPoint x: 390, startPoint y: 172, endPoint x: 394, endPoint y: 37, distance: 135.3
click at [394, 37] on div at bounding box center [395, 124] width 82 height 182
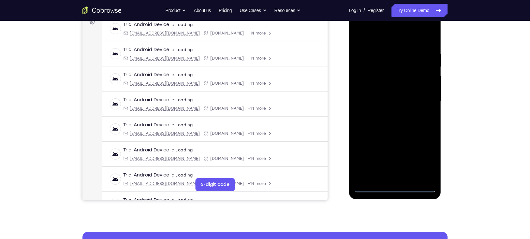
scroll to position [103, 0]
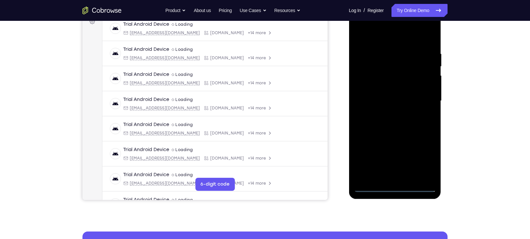
click at [392, 176] on div at bounding box center [395, 101] width 82 height 182
click at [393, 157] on div at bounding box center [395, 101] width 82 height 182
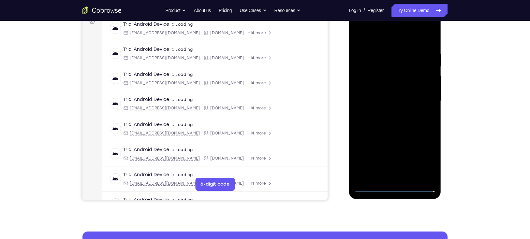
click at [391, 162] on div at bounding box center [395, 101] width 82 height 182
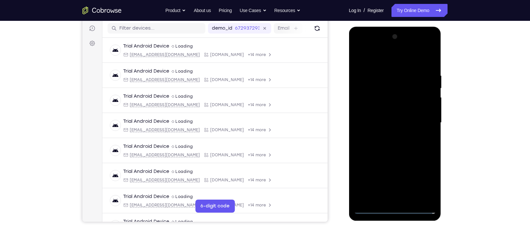
scroll to position [81, 0]
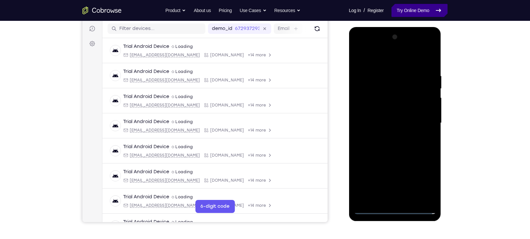
click at [402, 12] on link "Try Online Demo" at bounding box center [419, 10] width 56 height 13
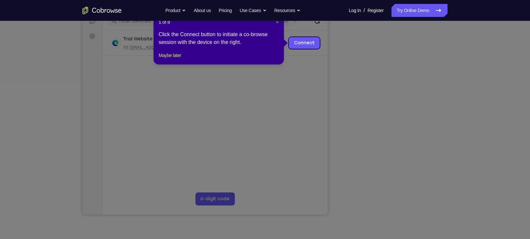
click at [276, 24] on span "×" at bounding box center [277, 22] width 3 height 5
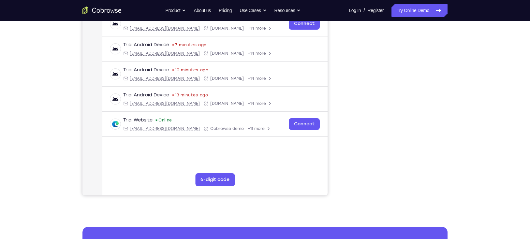
scroll to position [109, 0]
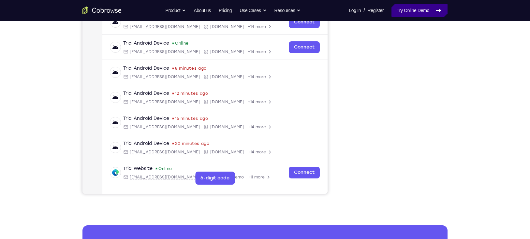
click at [407, 14] on link "Try Online Demo" at bounding box center [419, 10] width 56 height 13
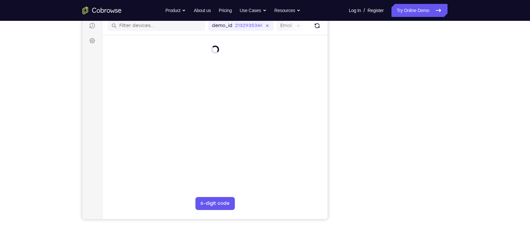
scroll to position [84, 0]
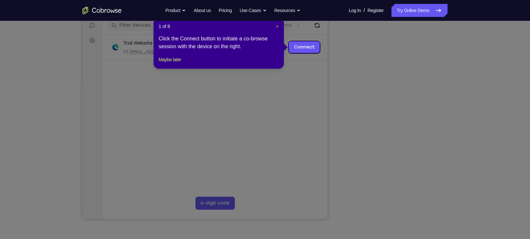
click at [278, 26] on span "×" at bounding box center [277, 26] width 3 height 5
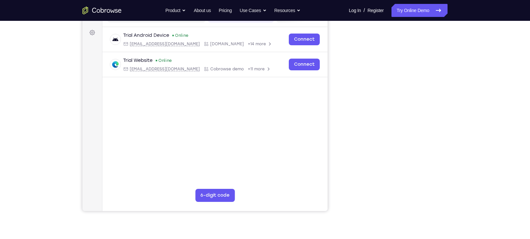
scroll to position [93, 0]
drag, startPoint x: 459, startPoint y: 107, endPoint x: 343, endPoint y: 81, distance: 119.0
click at [343, 81] on div "Your Support Agent Your Customer Web iOS Android Next Steps We’d be happy to gi…" at bounding box center [264, 143] width 417 height 430
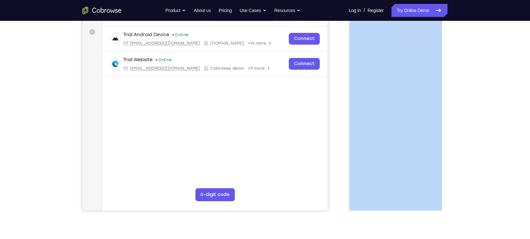
click at [457, 68] on div "Your Support Agent Your Customer Web iOS Android Next Steps We’d be happy to gi…" at bounding box center [264, 143] width 417 height 430
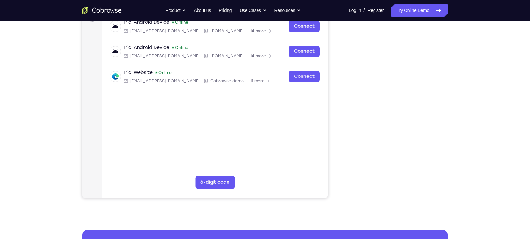
scroll to position [105, 0]
